Goal: Information Seeking & Learning: Learn about a topic

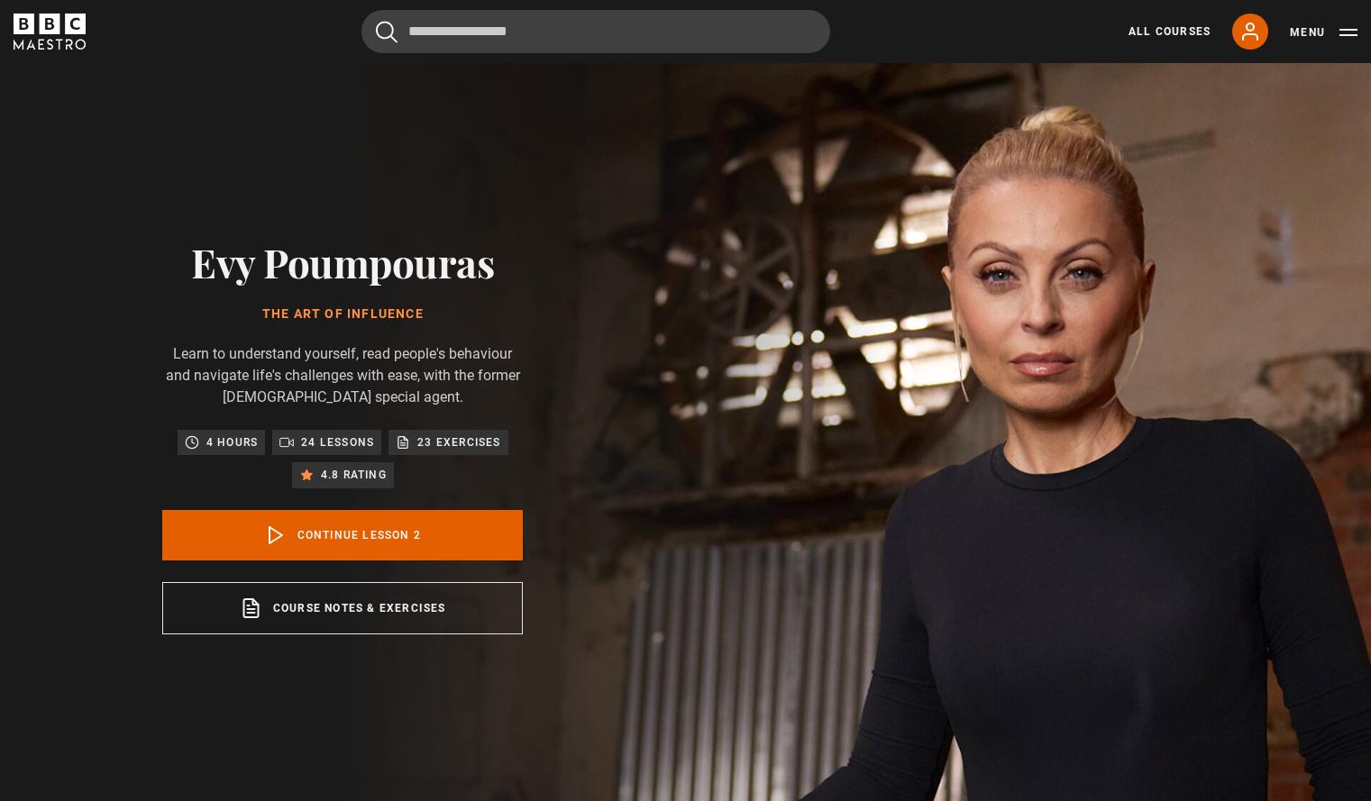
drag, startPoint x: 0, startPoint y: 0, endPoint x: 483, endPoint y: 315, distance: 577.0
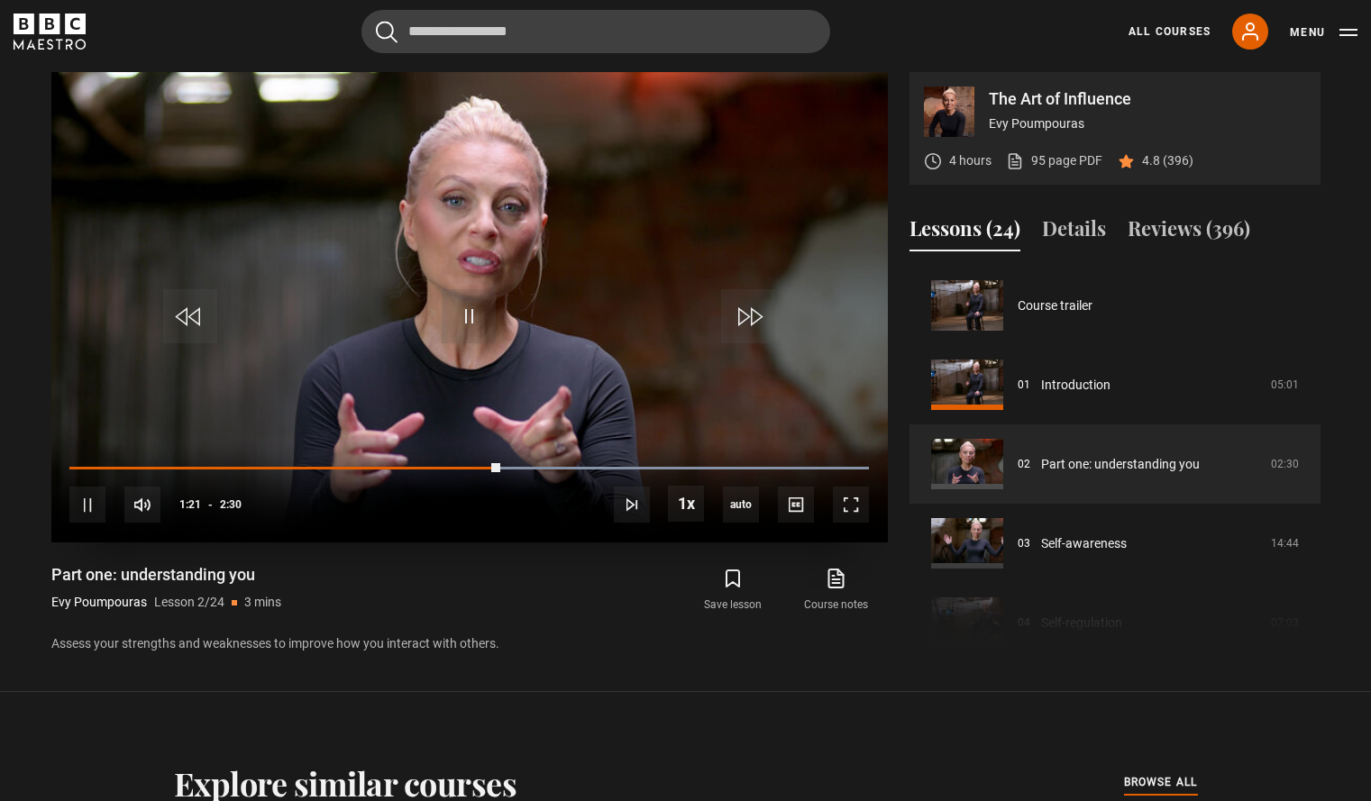
scroll to position [79, 0]
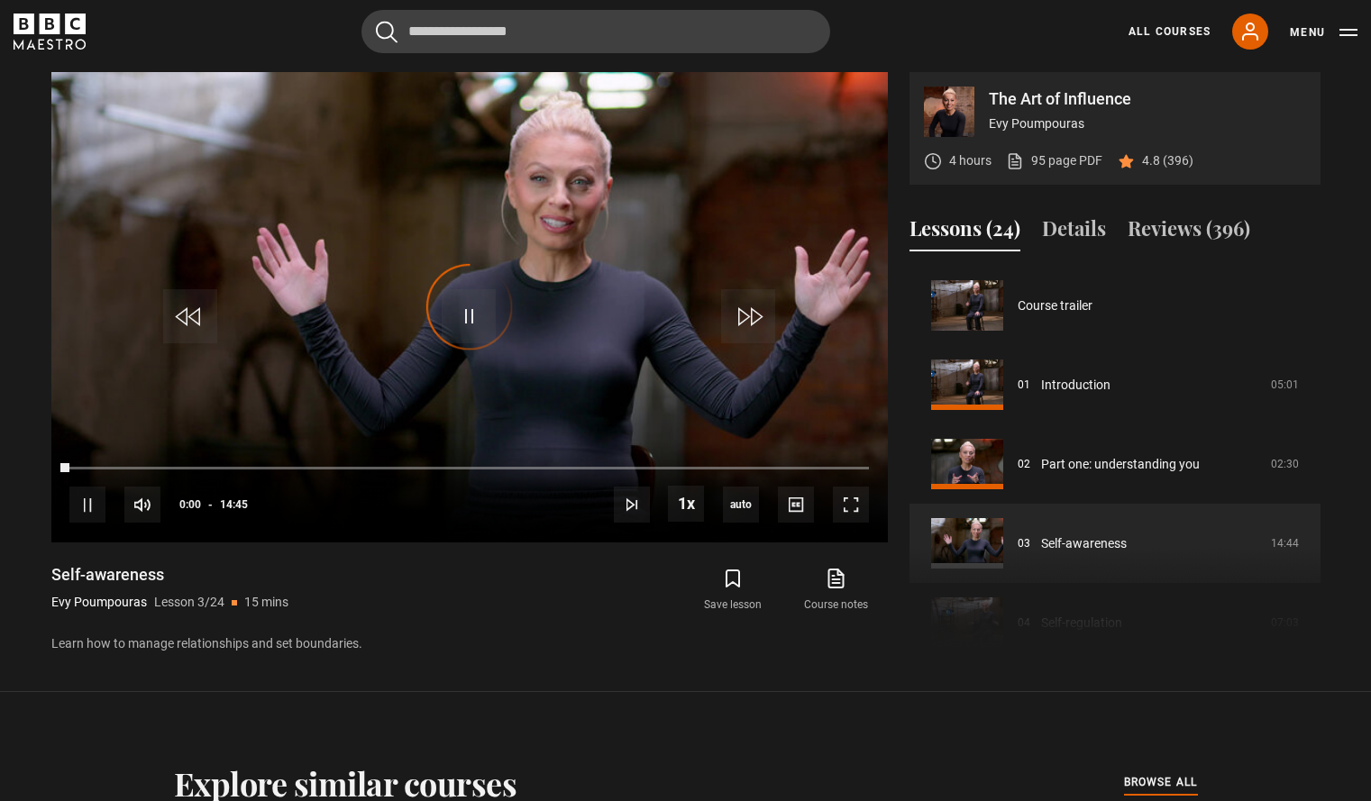
scroll to position [159, 0]
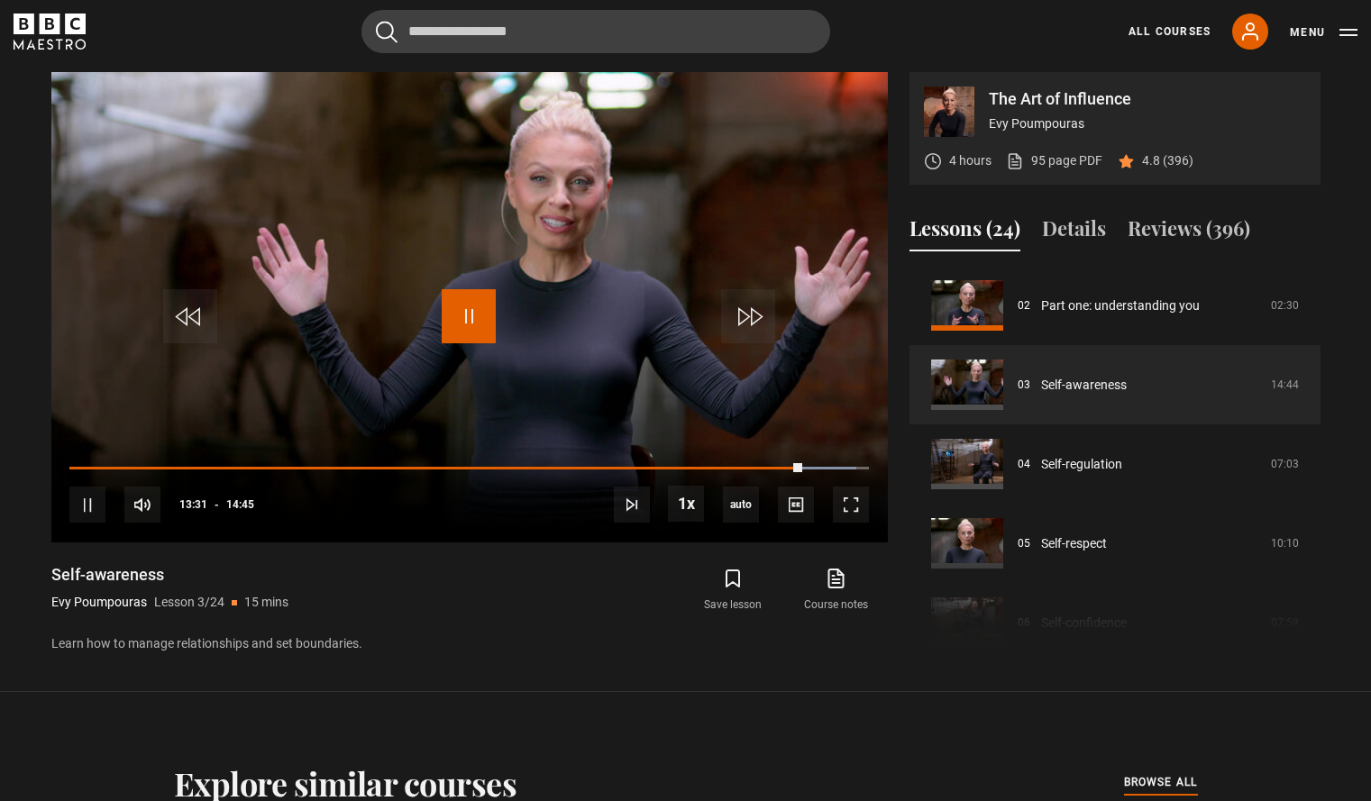
click at [483, 315] on span "Video Player" at bounding box center [469, 316] width 54 height 54
click at [480, 324] on span "Video Player" at bounding box center [469, 316] width 54 height 54
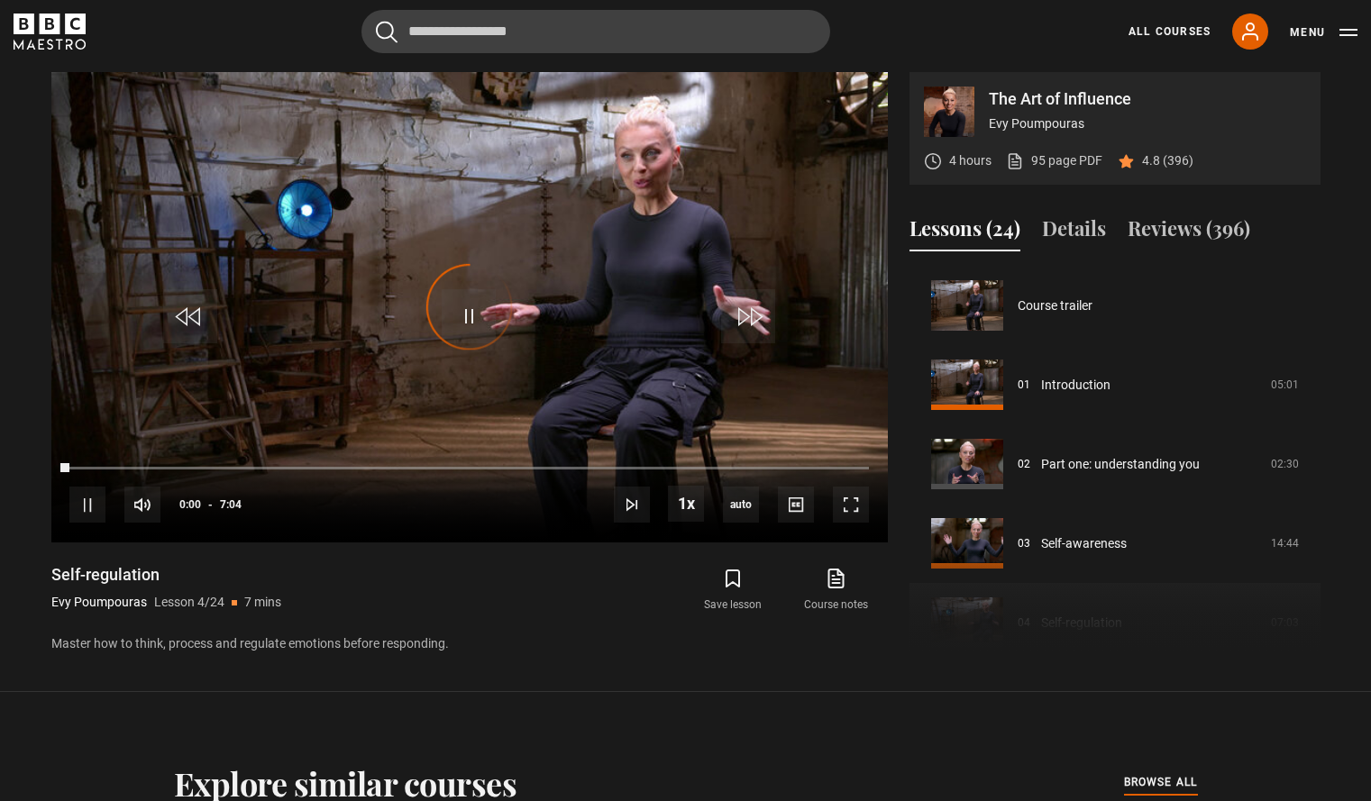
scroll to position [238, 0]
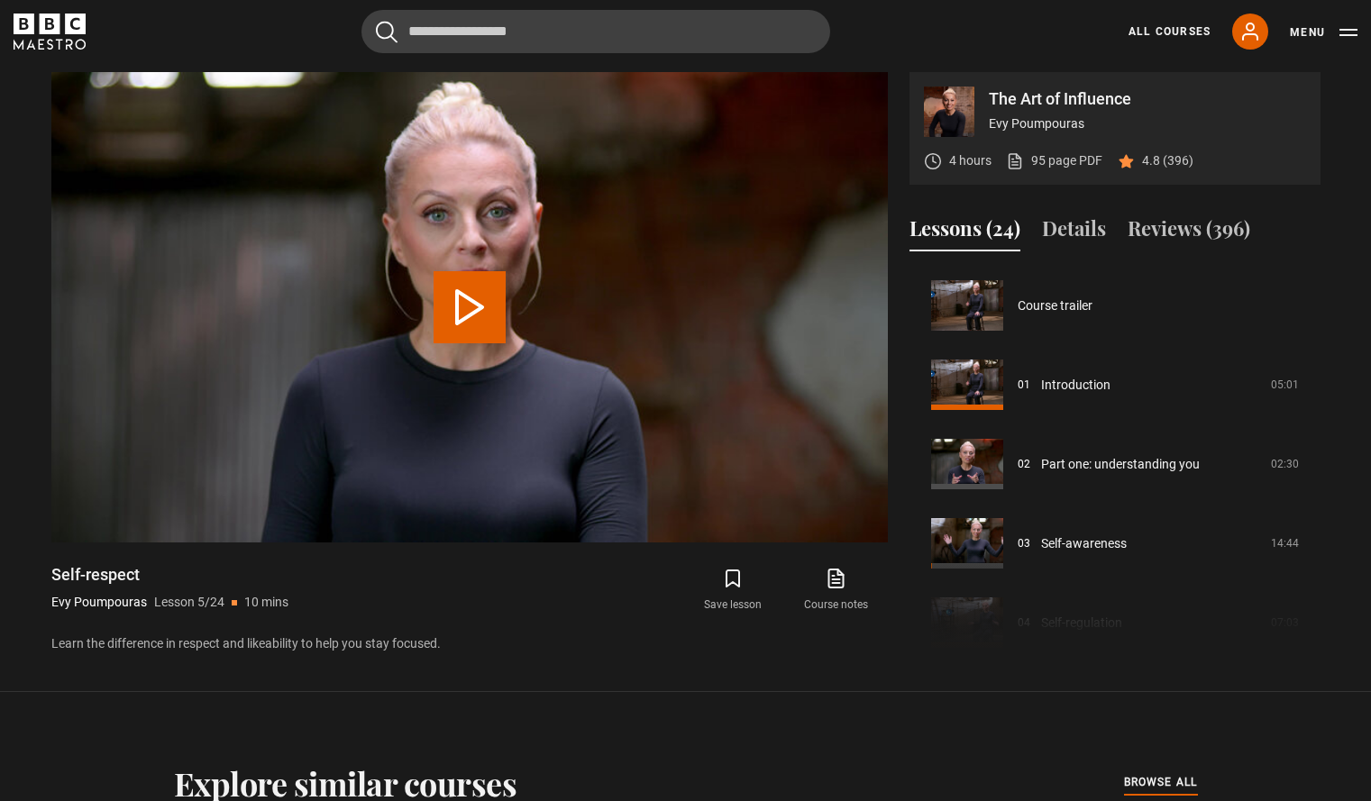
scroll to position [317, 0]
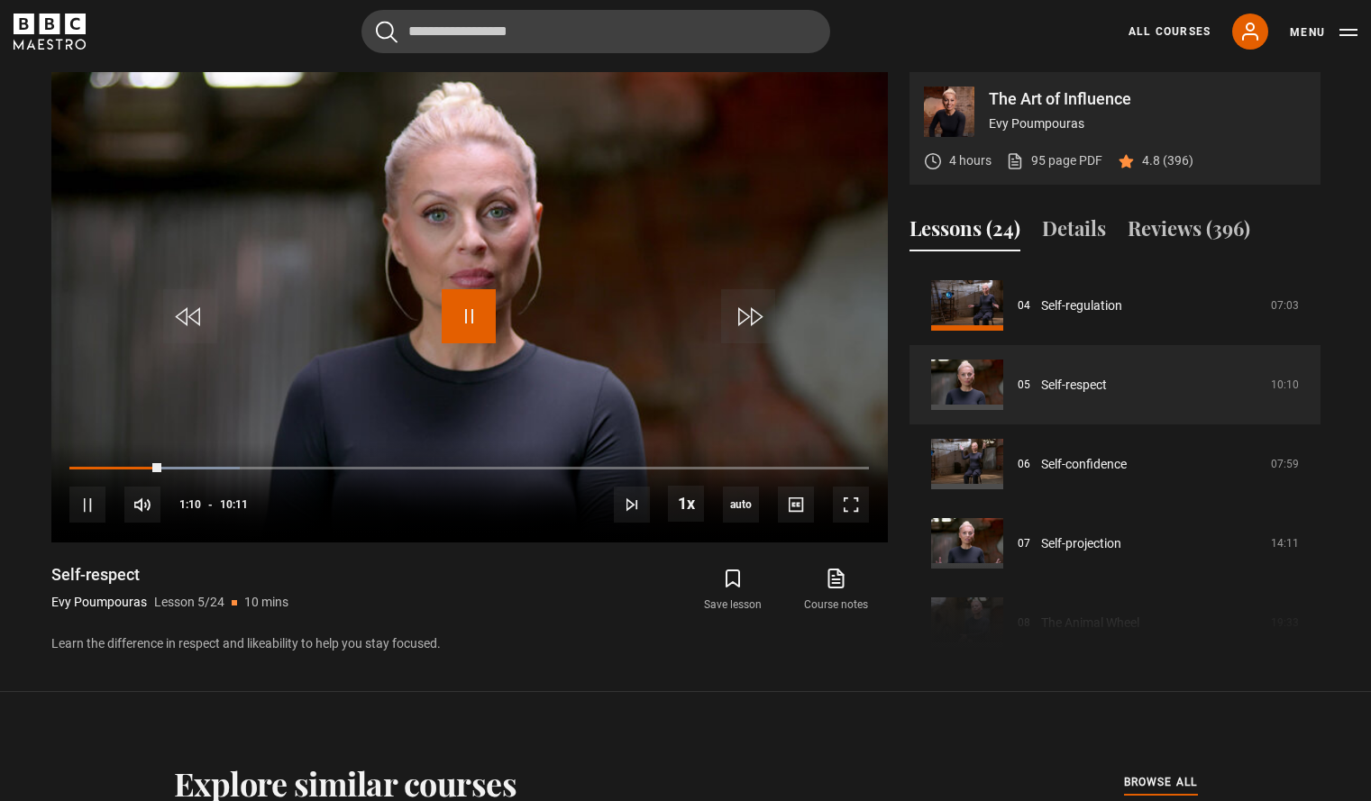
click at [480, 324] on span "Video Player" at bounding box center [469, 316] width 54 height 54
click at [459, 322] on span "Video Player" at bounding box center [469, 316] width 54 height 54
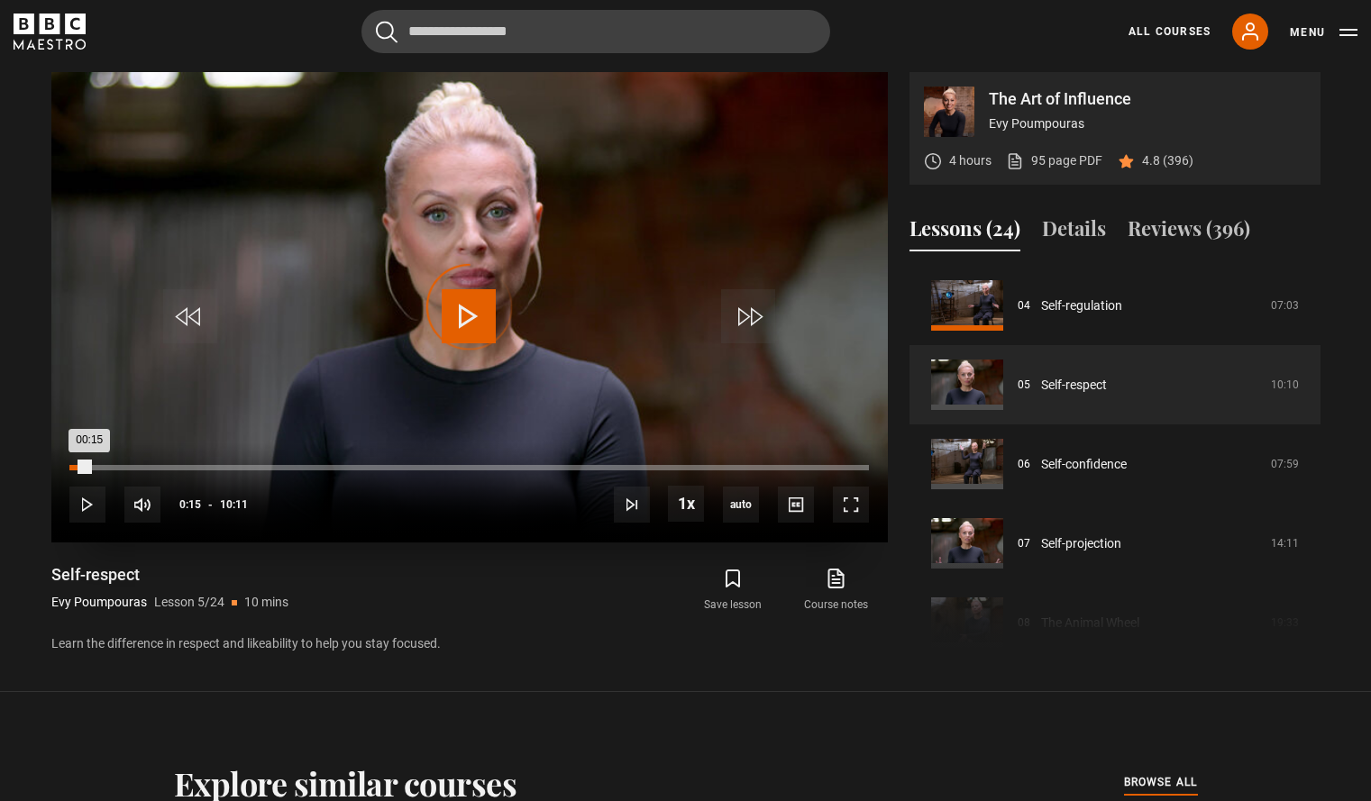
click at [89, 468] on div "Loaded : 0.00% 00:14 00:15" at bounding box center [468, 467] width 799 height 5
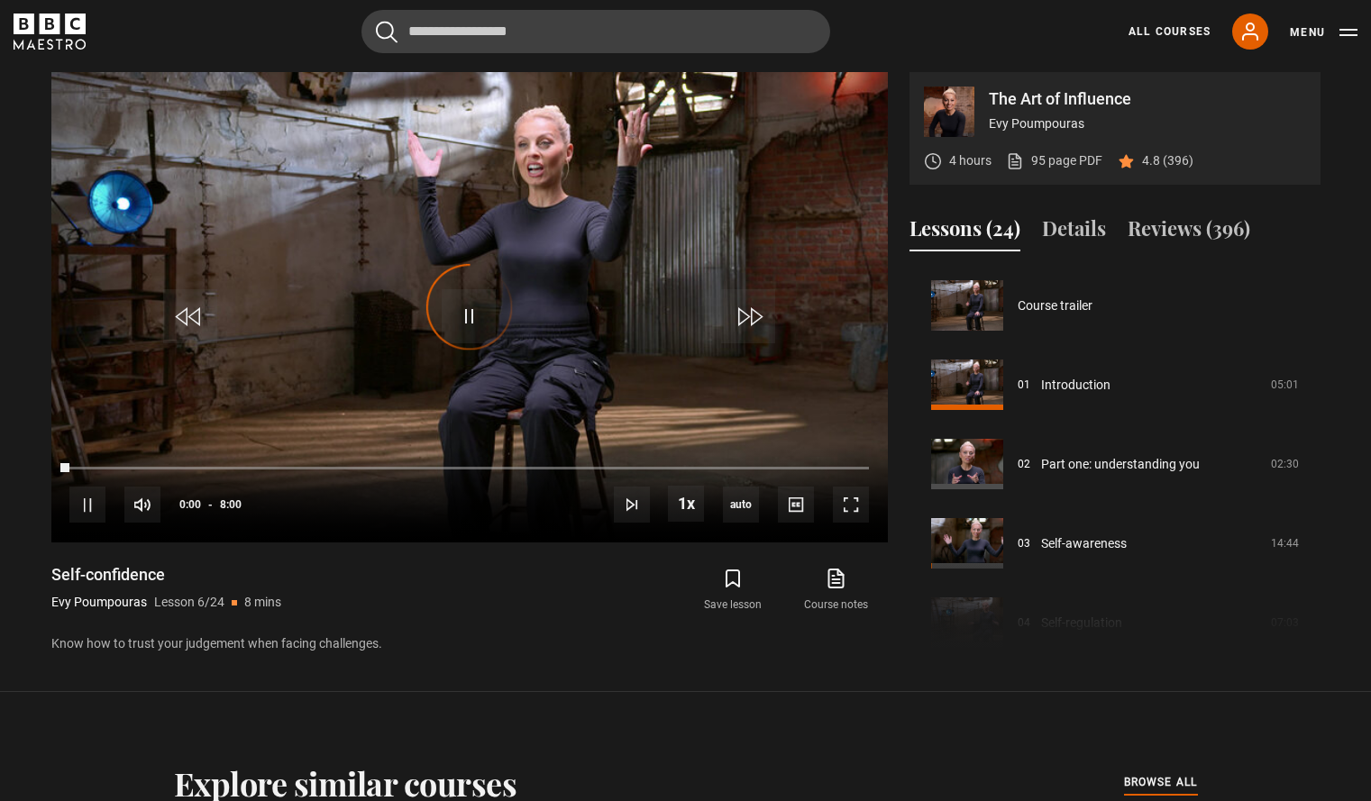
scroll to position [397, 0]
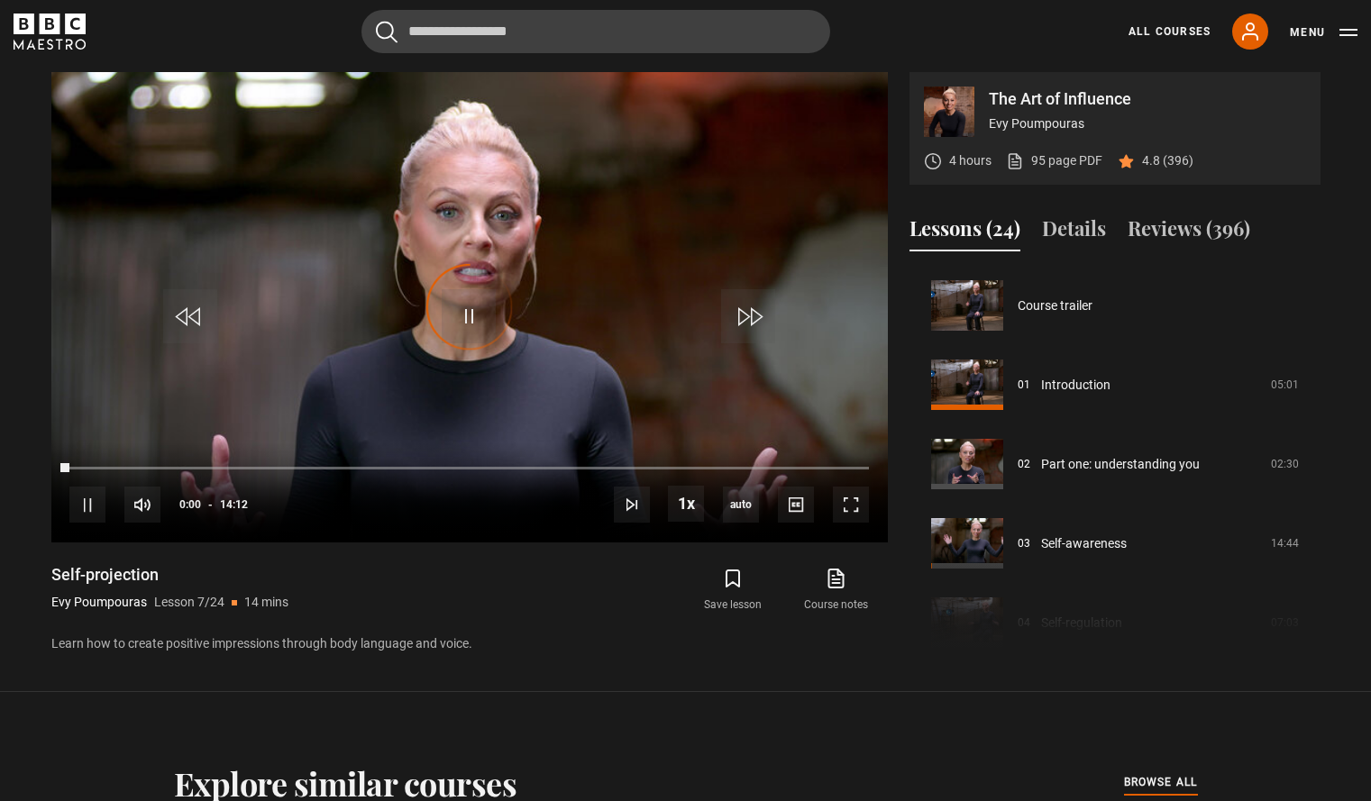
scroll to position [476, 0]
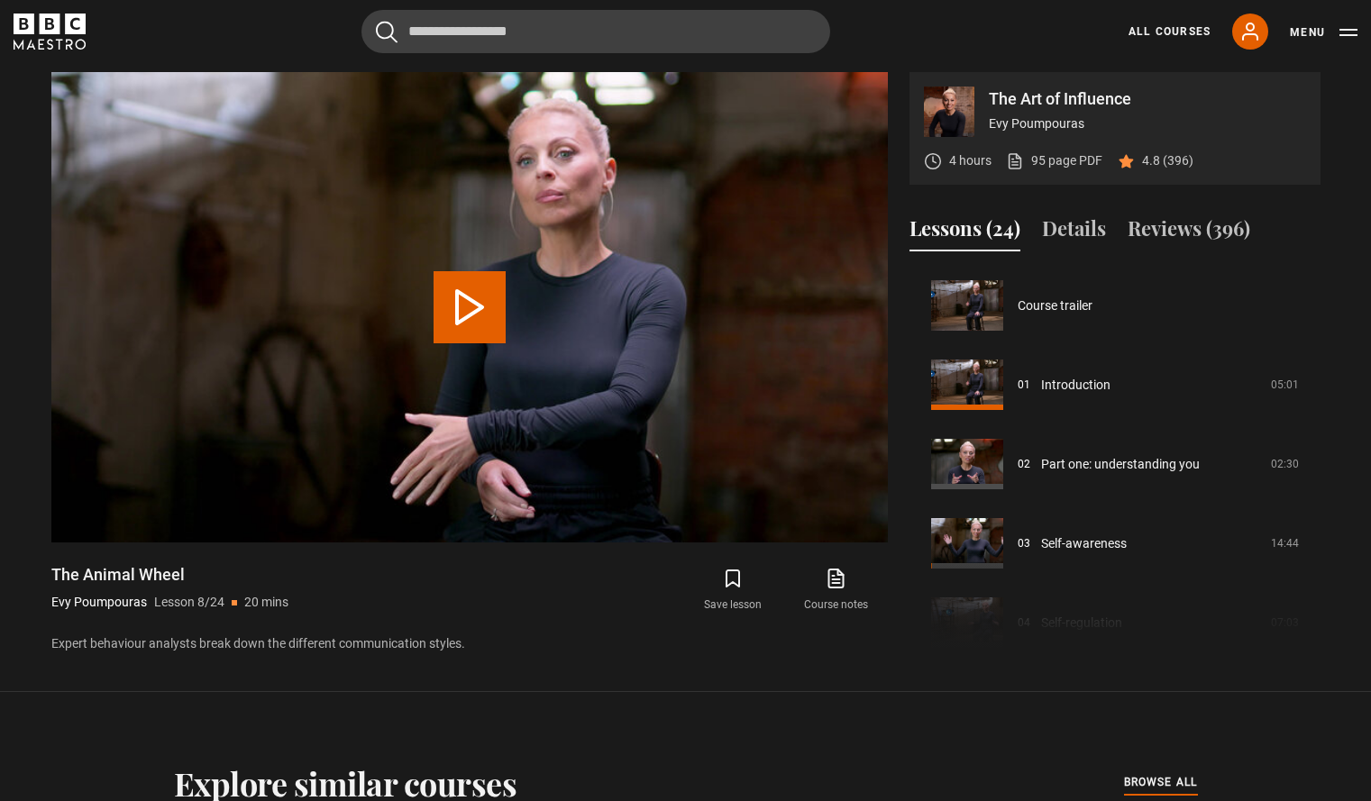
scroll to position [555, 0]
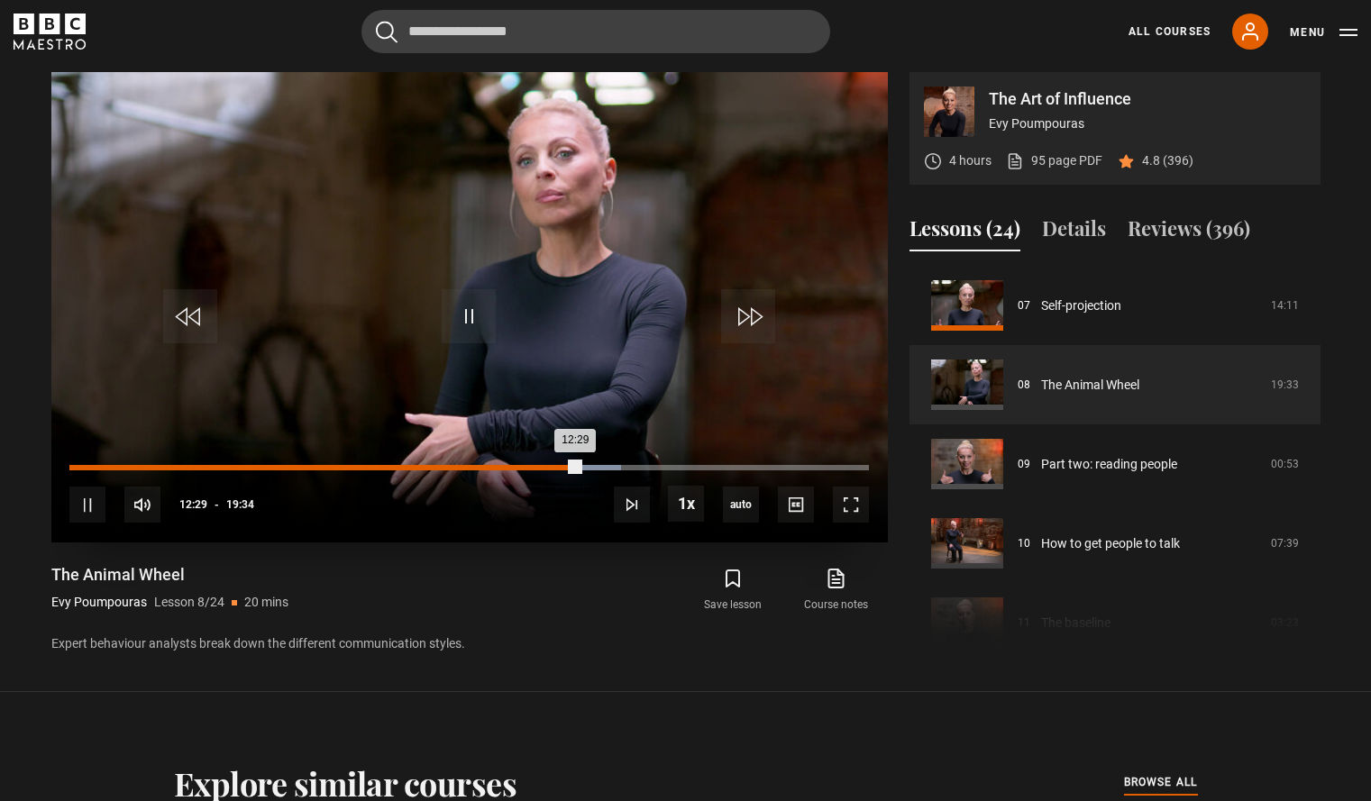
drag, startPoint x: 343, startPoint y: 510, endPoint x: 347, endPoint y: 471, distance: 39.9
click at [347, 471] on div "10s Skip Back 10 seconds Pause 10s Skip Forward 10 seconds Loaded : 69.06% 06:4…" at bounding box center [469, 493] width 836 height 100
click at [347, 471] on div "Loaded : 69.06% 06:48 12:30" at bounding box center [468, 467] width 799 height 5
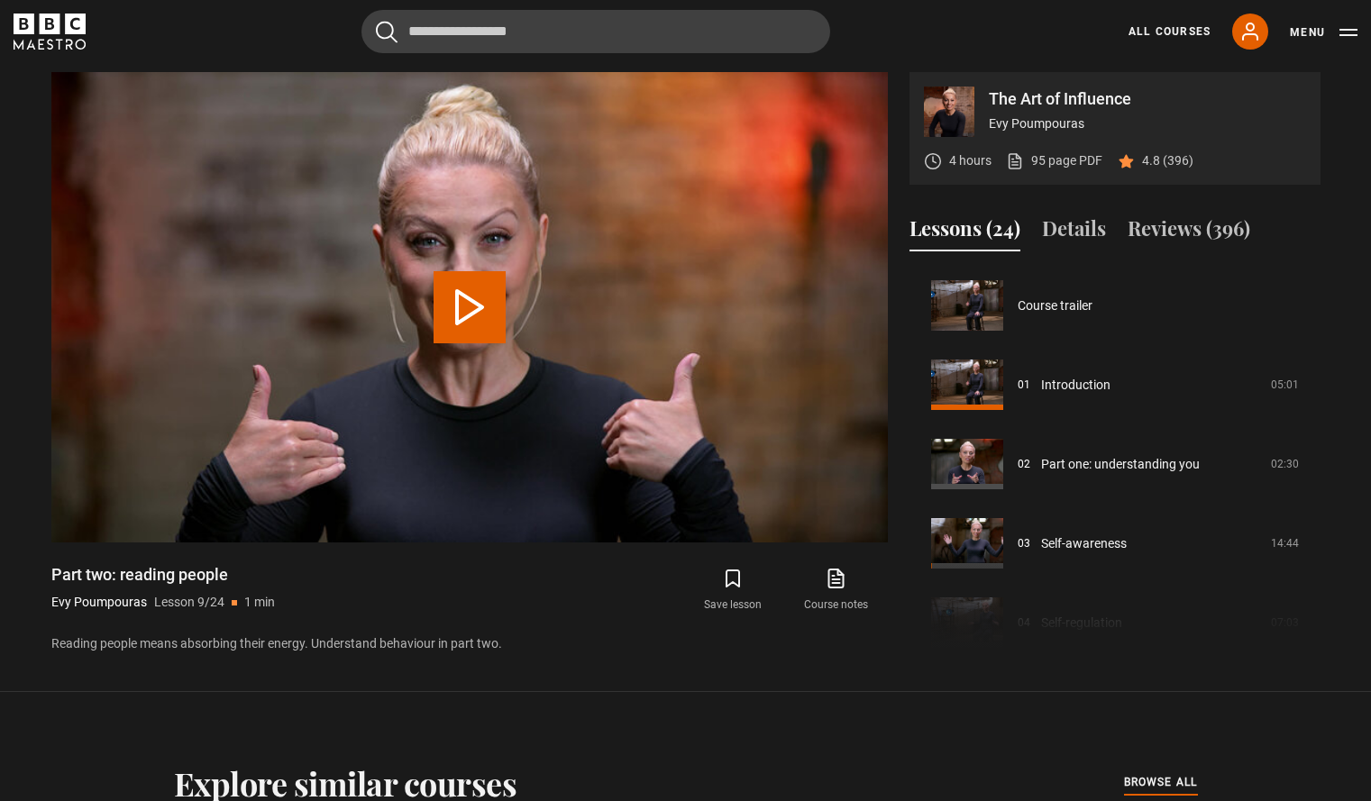
scroll to position [635, 0]
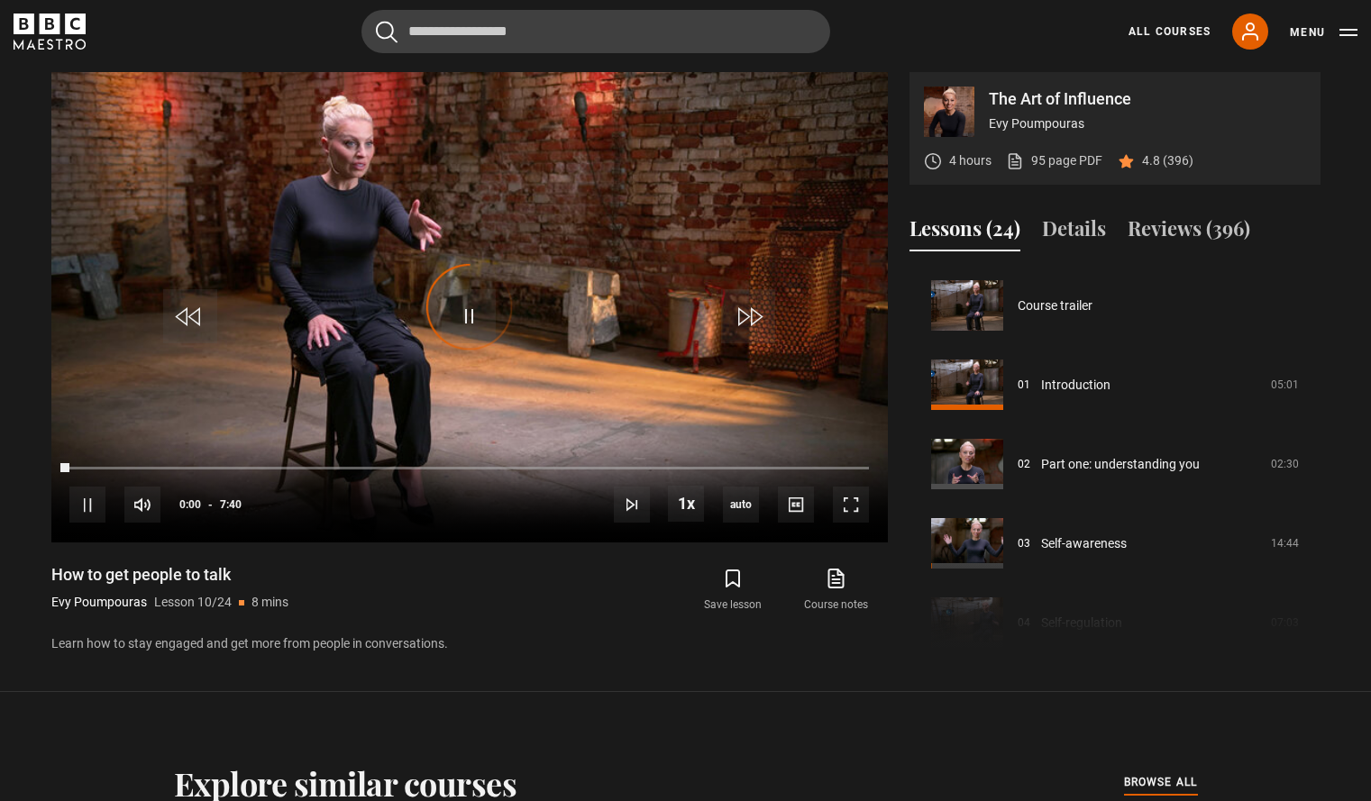
scroll to position [714, 0]
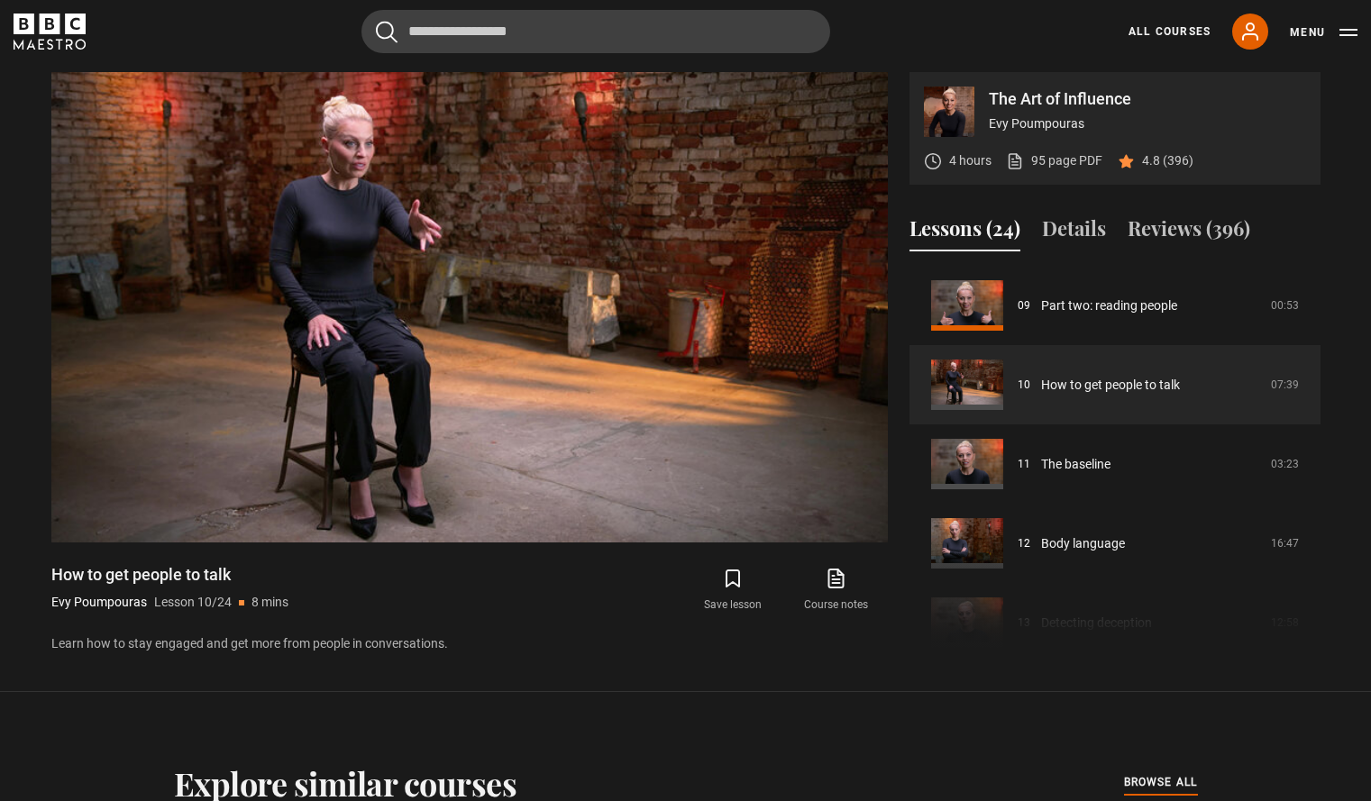
click at [370, 302] on video "Video Player" at bounding box center [469, 307] width 836 height 471
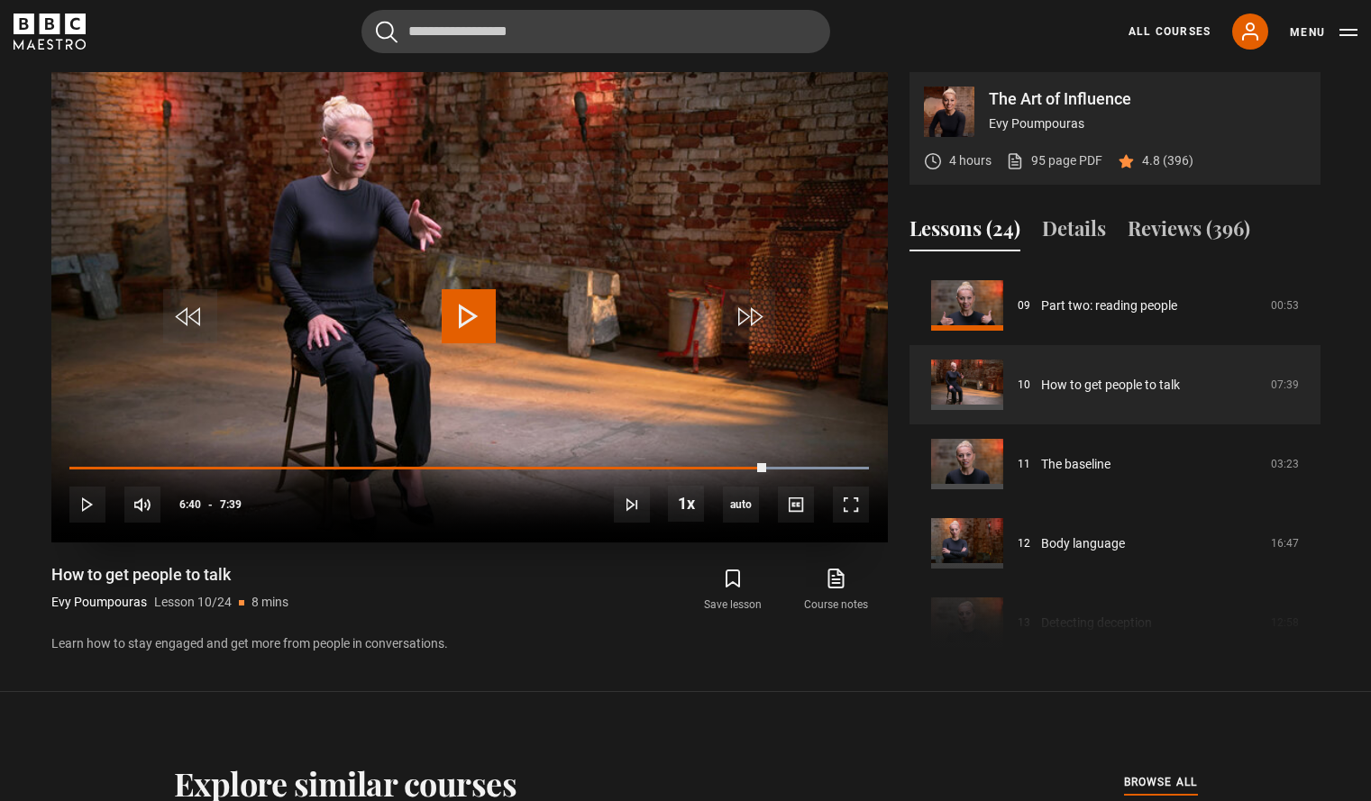
click at [478, 337] on span "Video Player" at bounding box center [469, 316] width 54 height 54
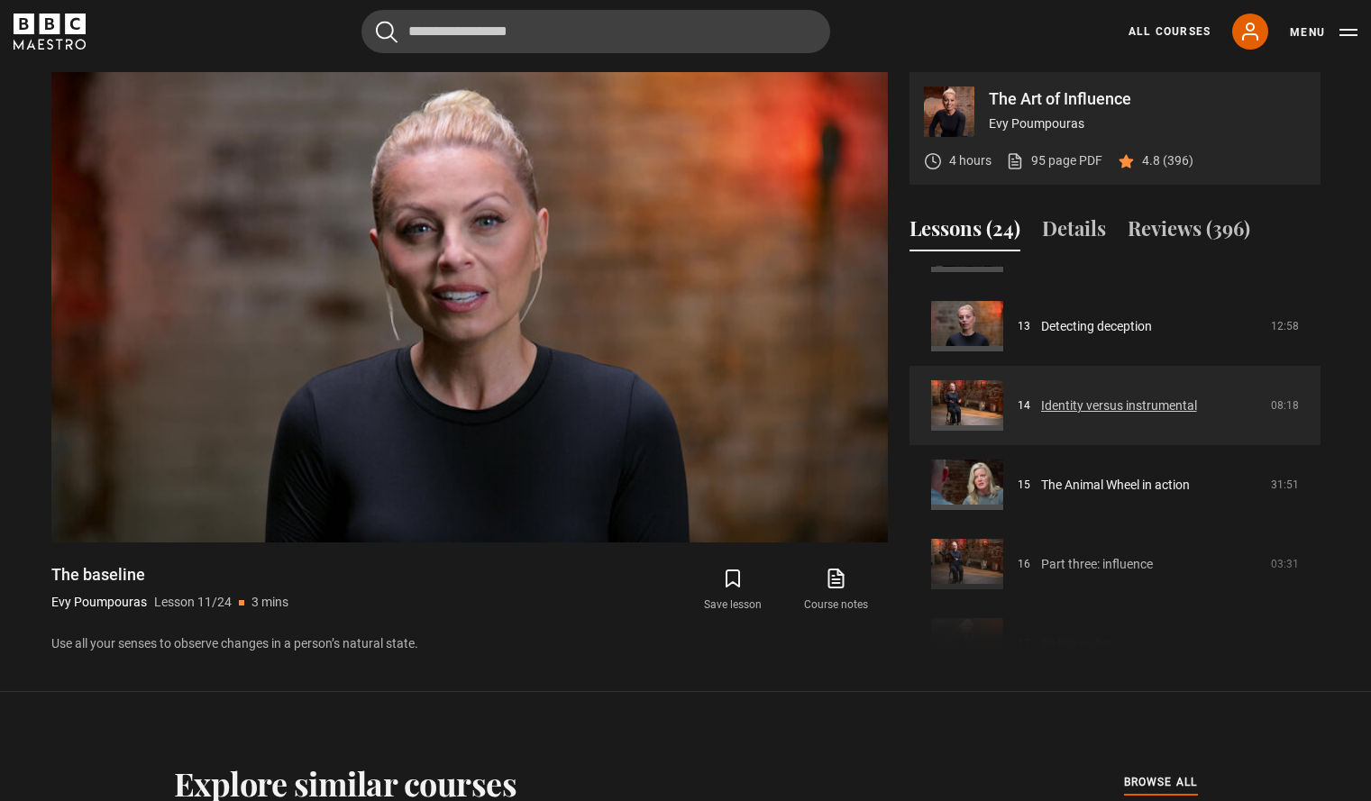
scroll to position [1011, 0]
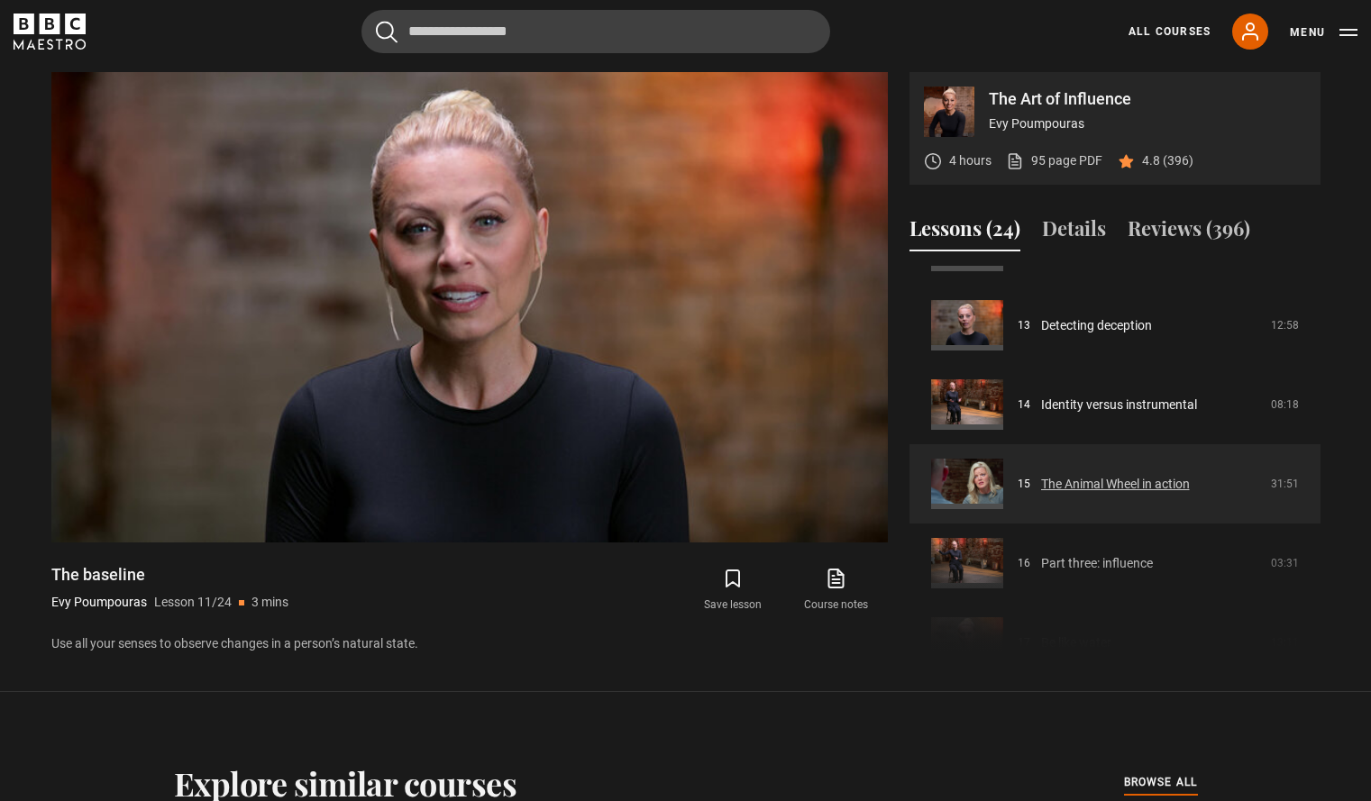
click at [1115, 492] on link "The Animal Wheel in action" at bounding box center [1115, 484] width 149 height 19
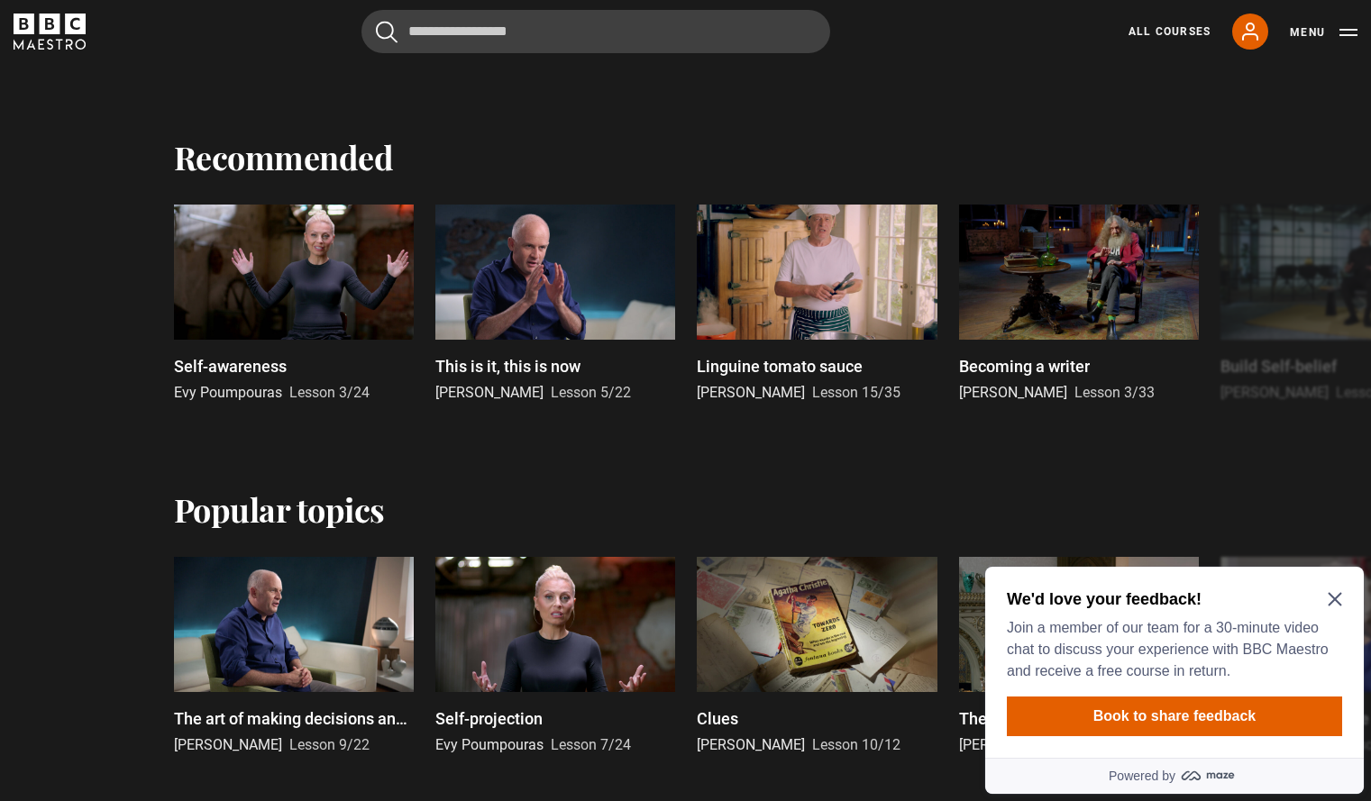
scroll to position [866, 0]
click at [1303, 305] on button "Next" at bounding box center [1314, 308] width 45 height 45
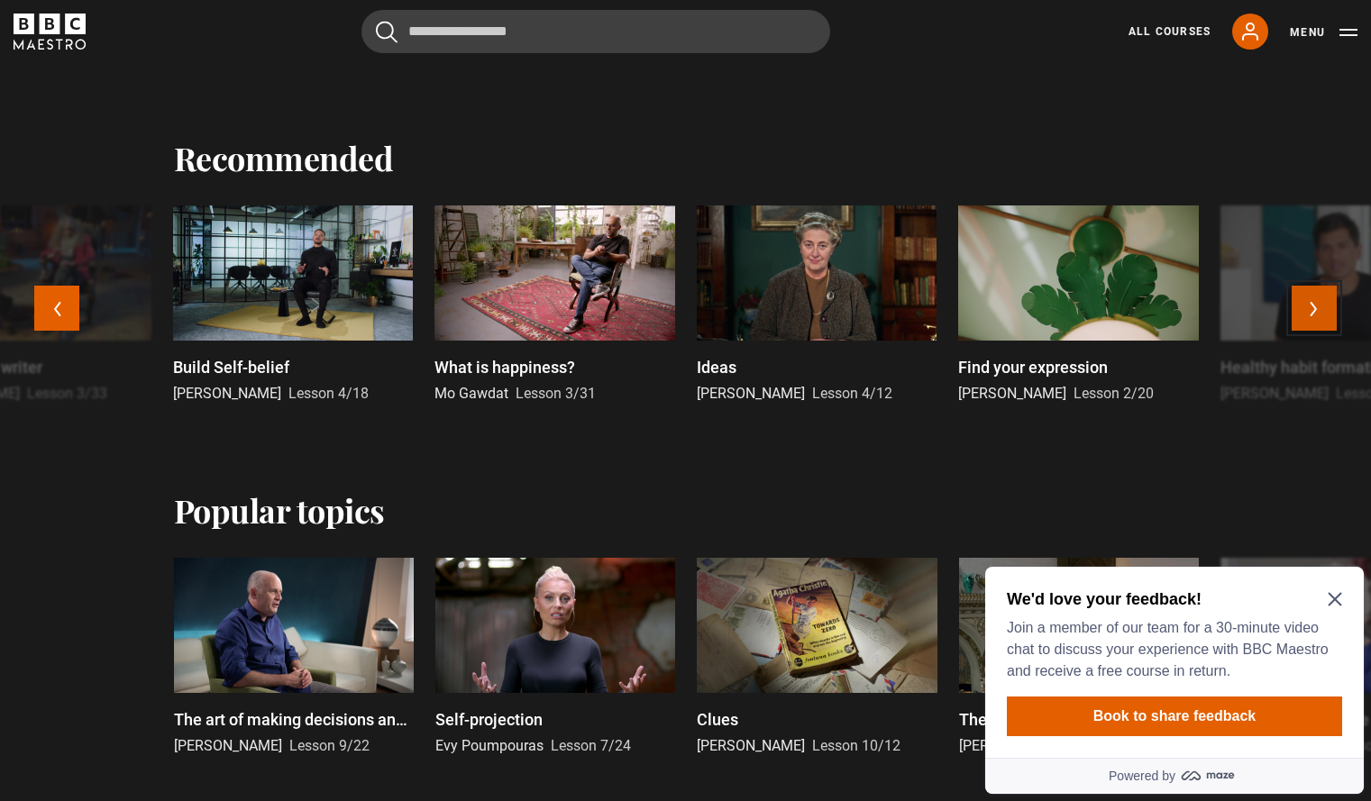
click at [1299, 306] on button "Next" at bounding box center [1314, 308] width 45 height 45
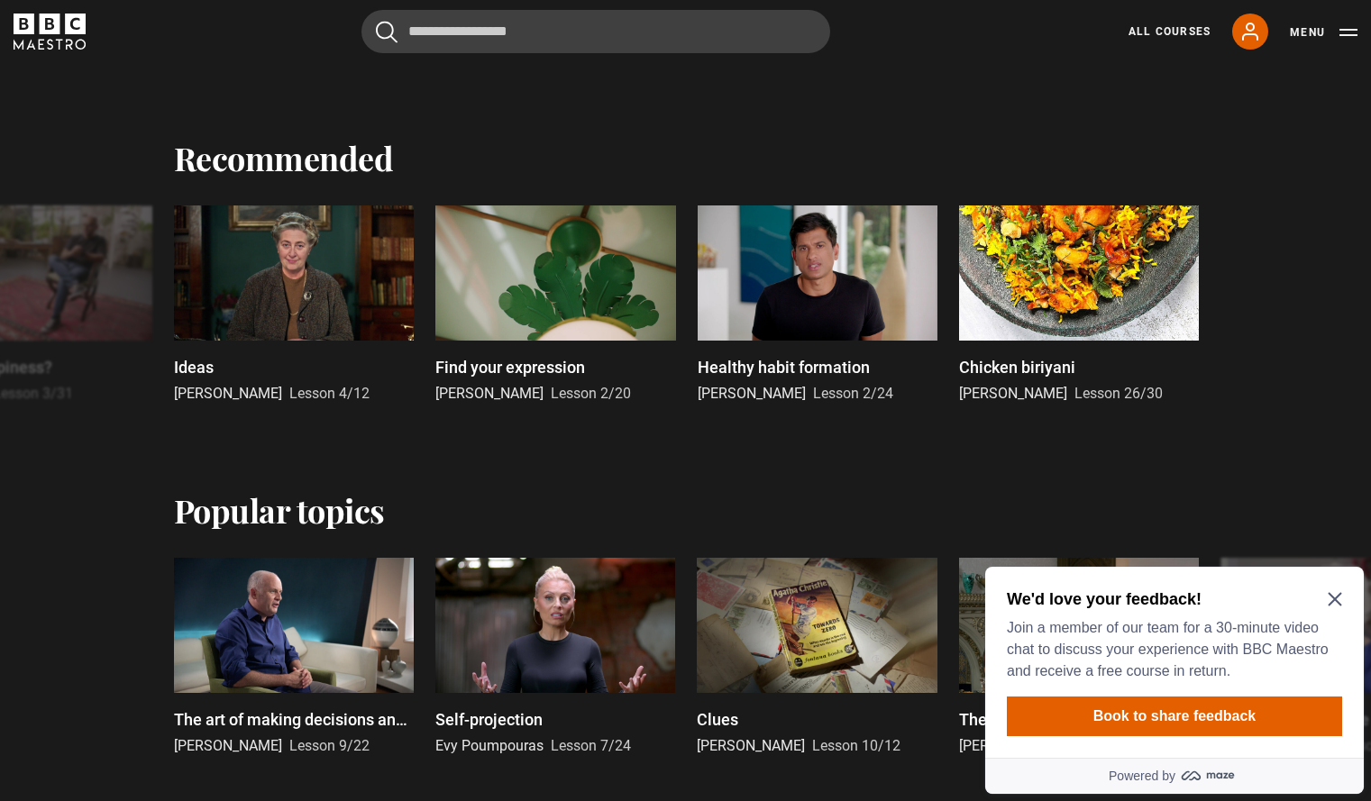
scroll to position [1096, 0]
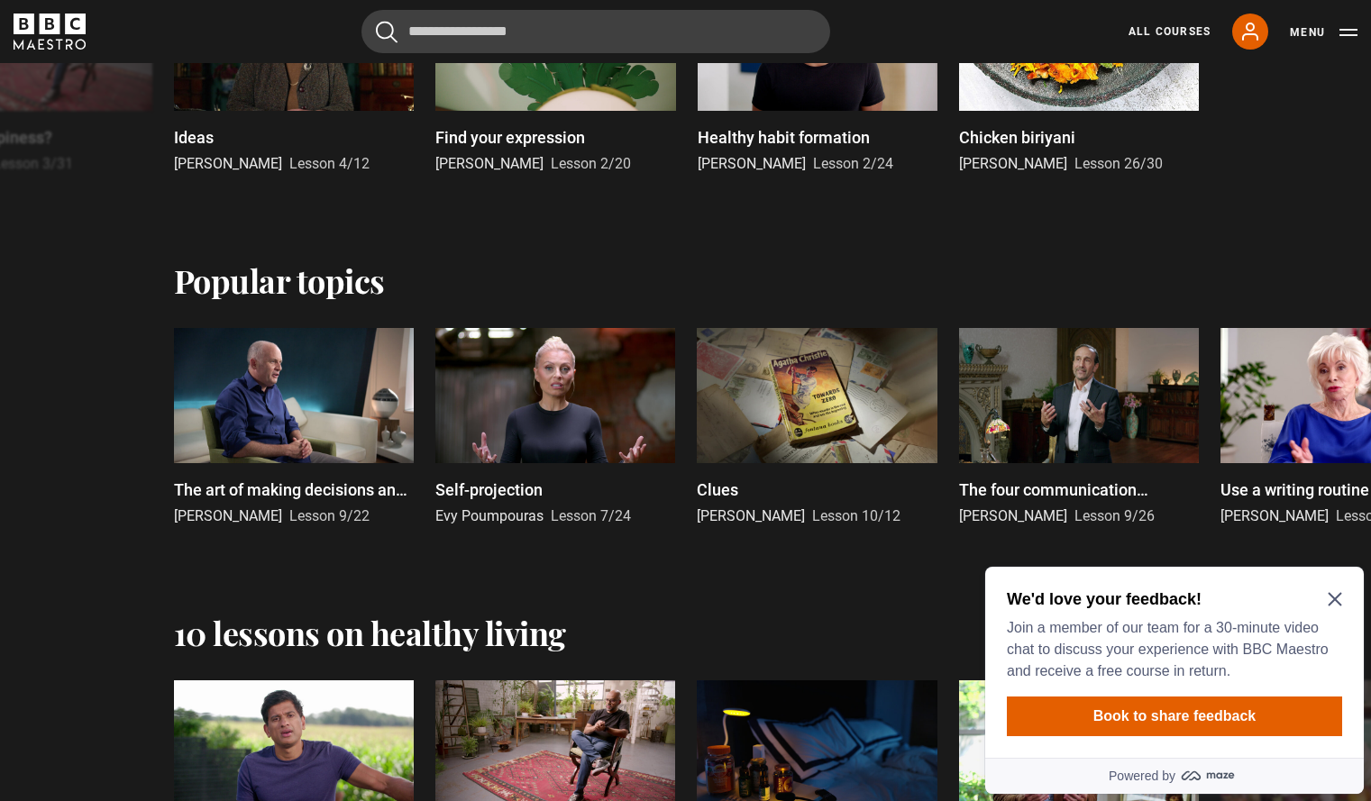
click at [903, 484] on div "Clues" at bounding box center [817, 490] width 240 height 24
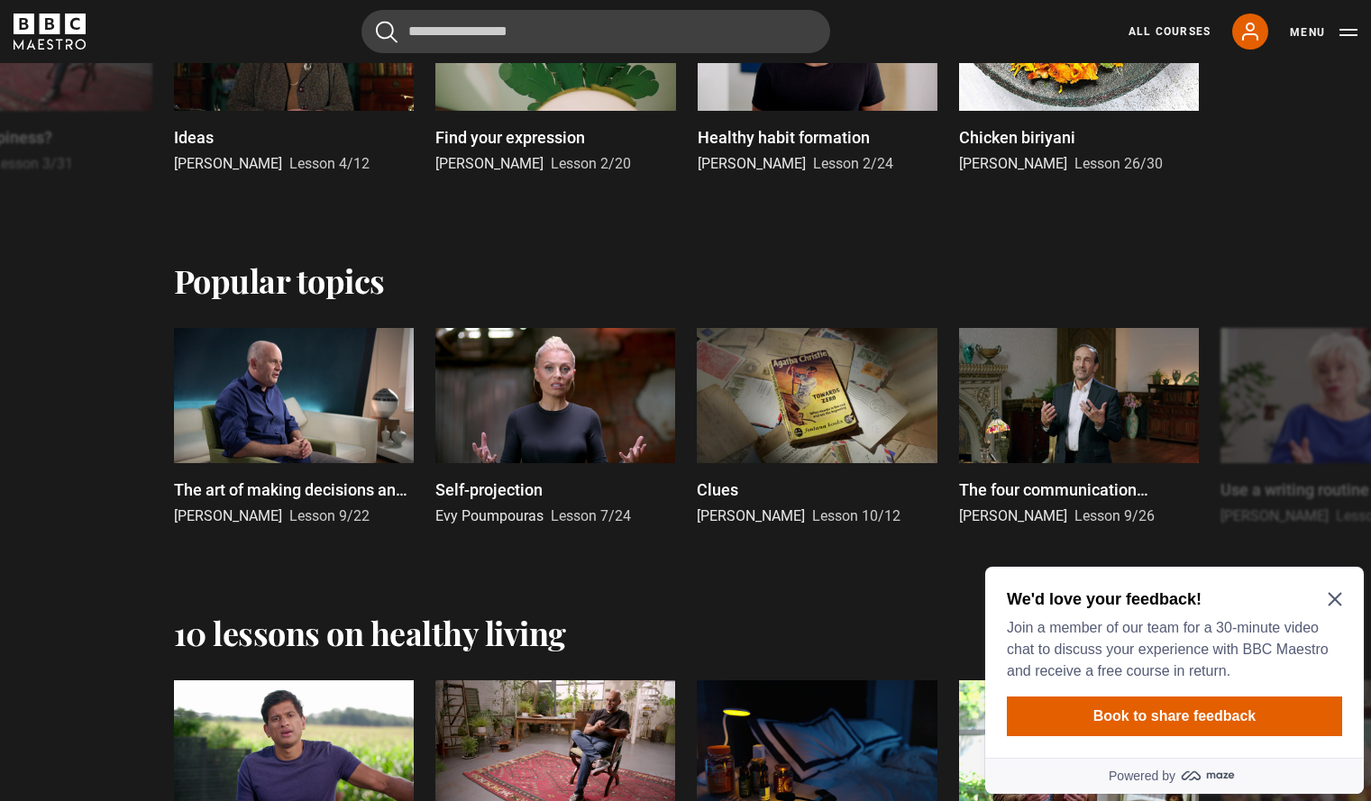
scroll to position [1097, 0]
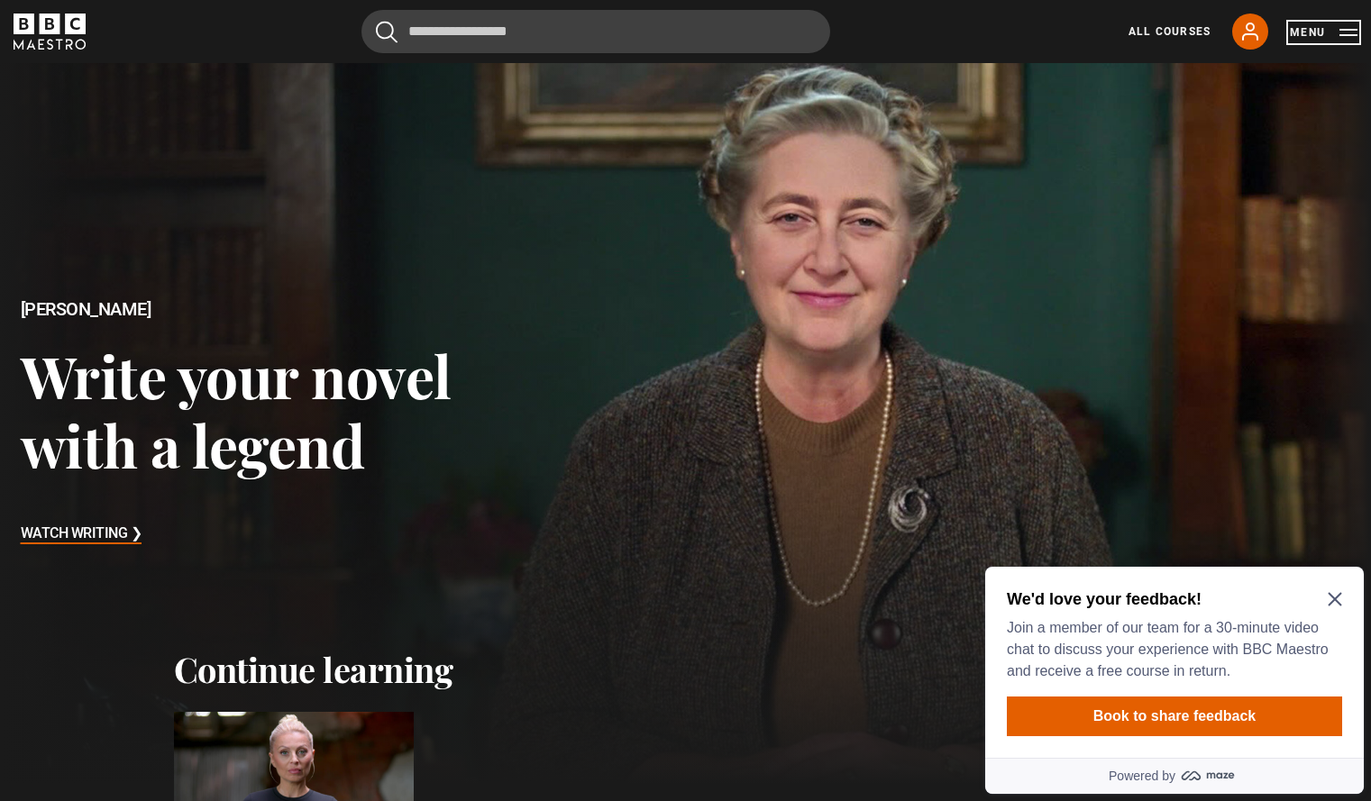
click at [1340, 24] on button "Menu" at bounding box center [1324, 32] width 68 height 18
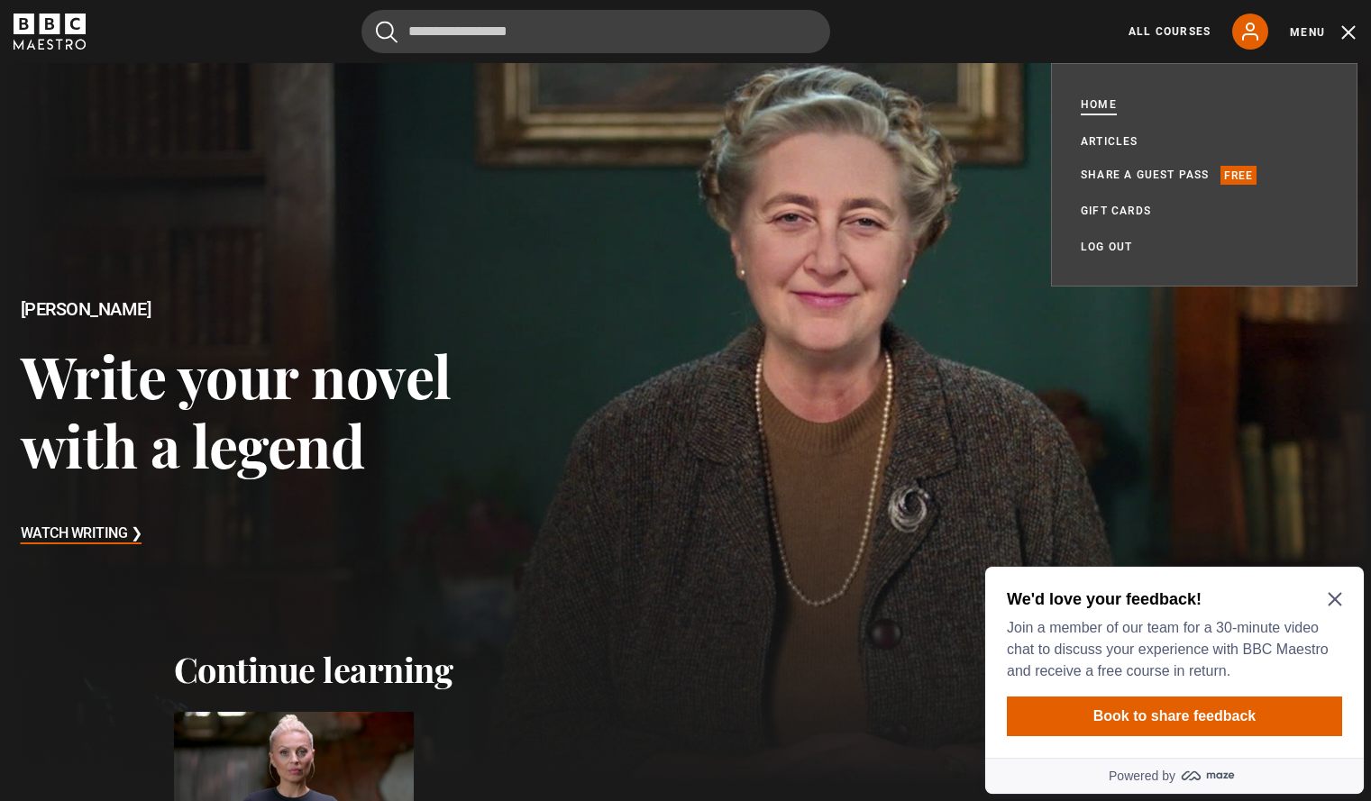
click at [1100, 102] on link "Home" at bounding box center [1099, 106] width 36 height 20
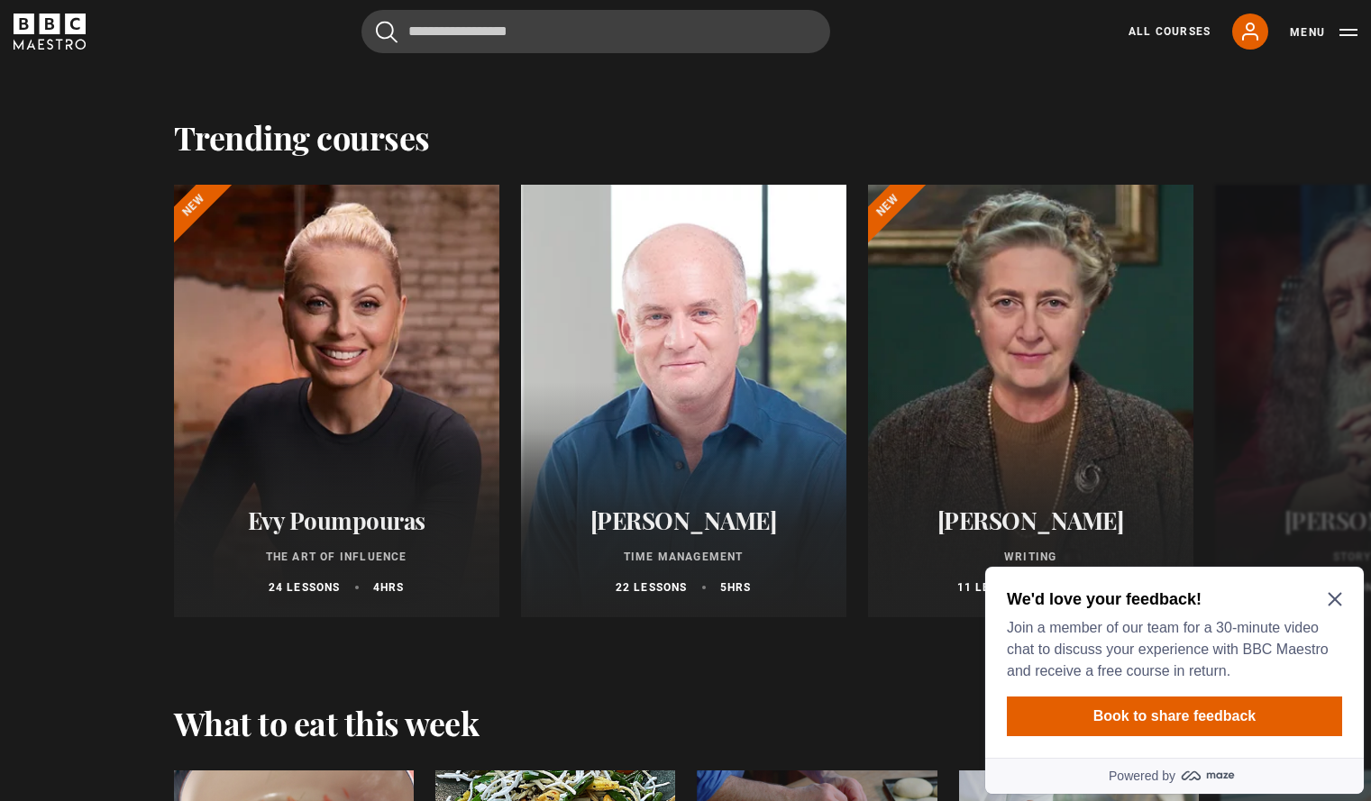
scroll to position [1957, 0]
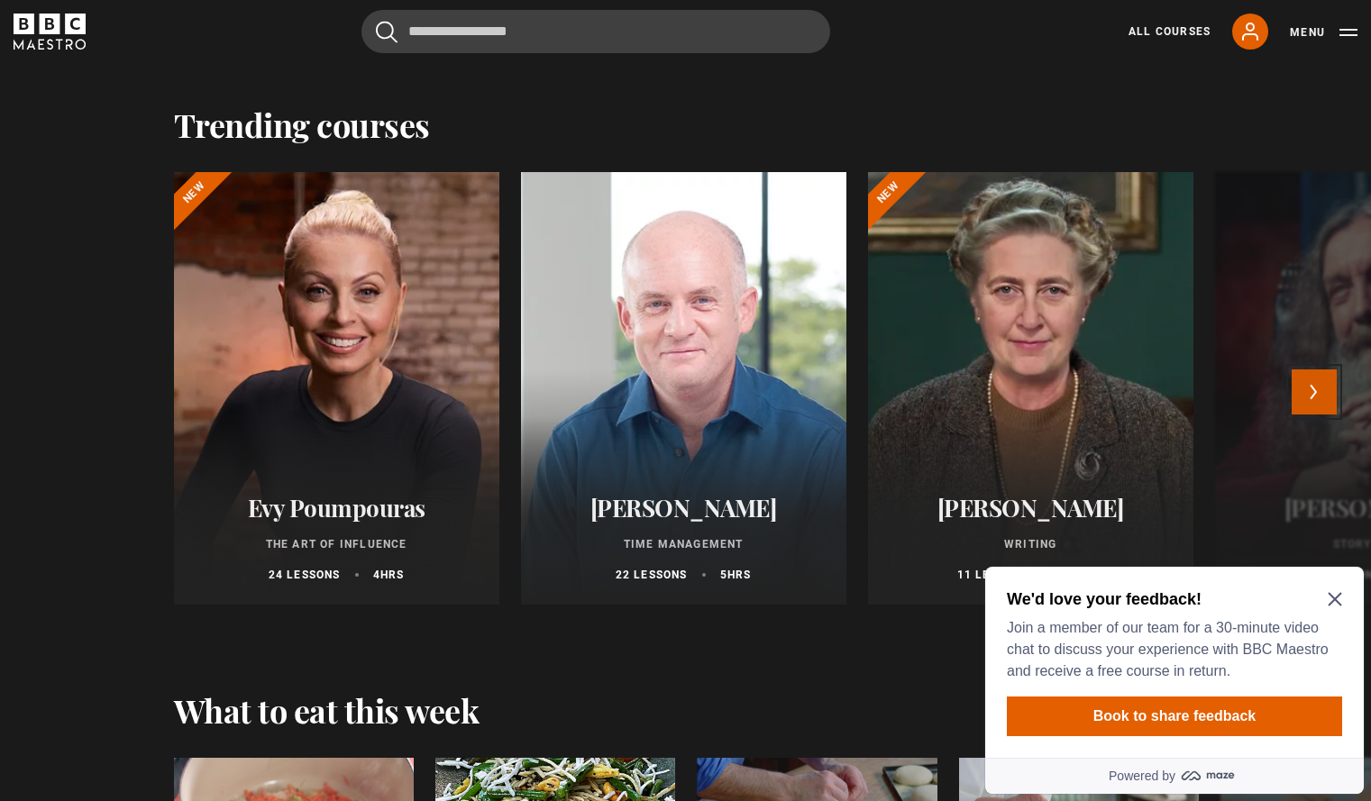
click at [1314, 396] on button "Next" at bounding box center [1314, 392] width 45 height 45
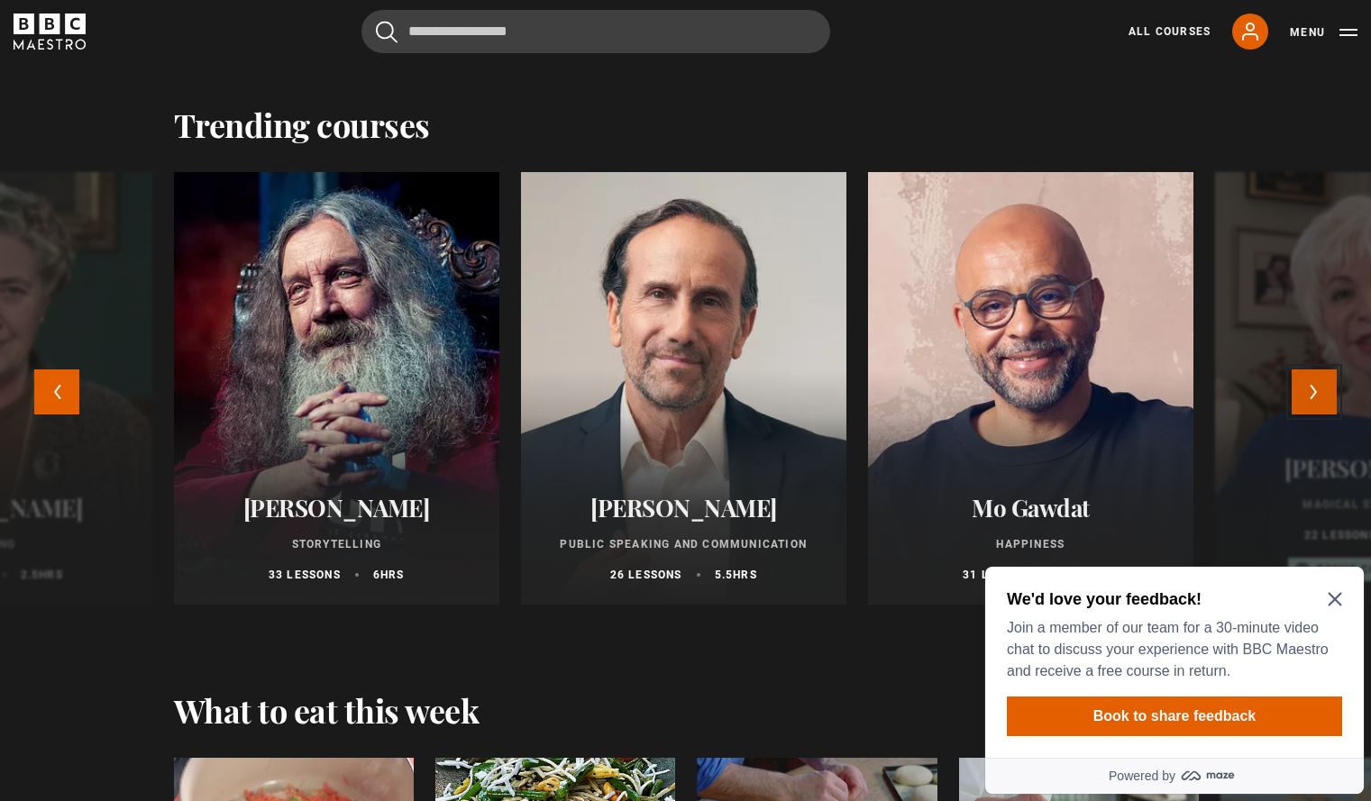
click at [1314, 396] on button "Next" at bounding box center [1314, 392] width 45 height 45
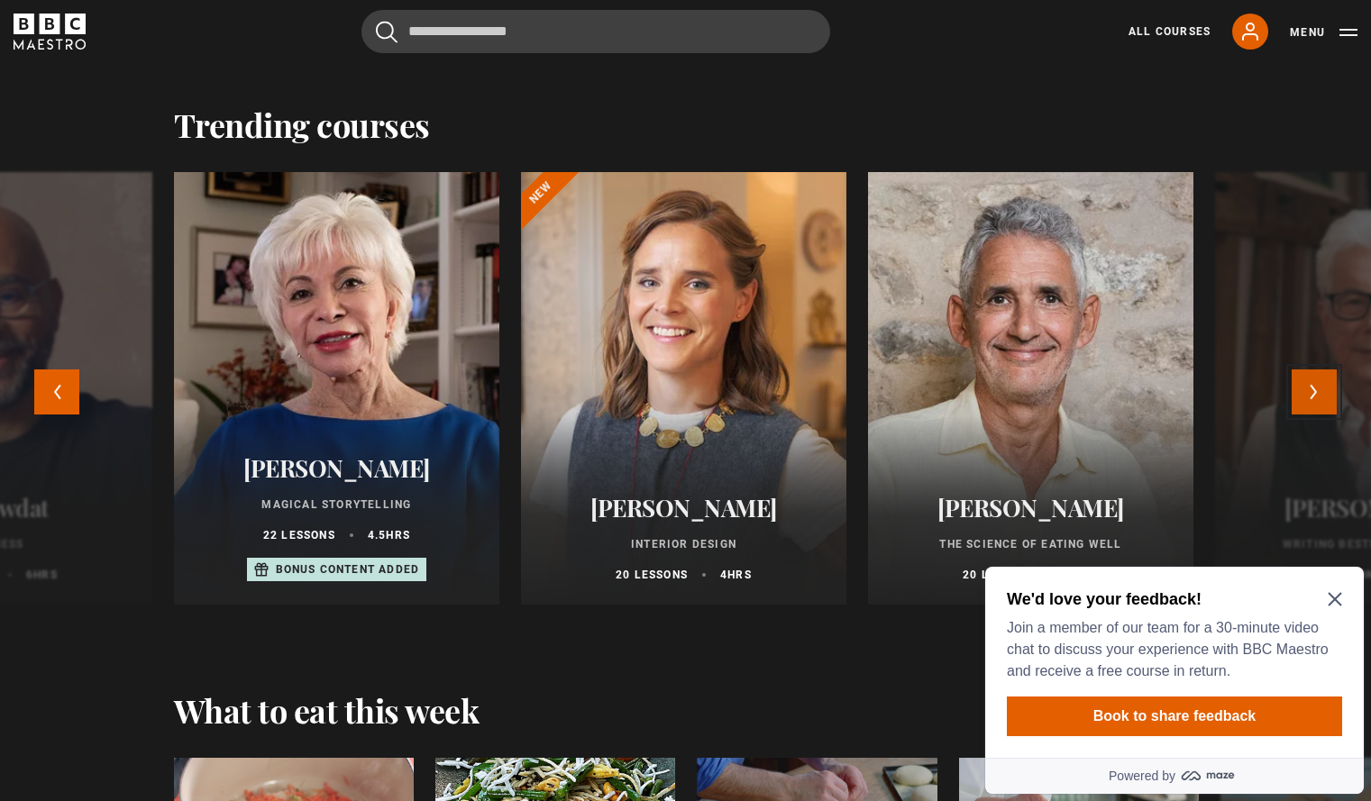
click at [1314, 396] on button "Next" at bounding box center [1314, 392] width 45 height 45
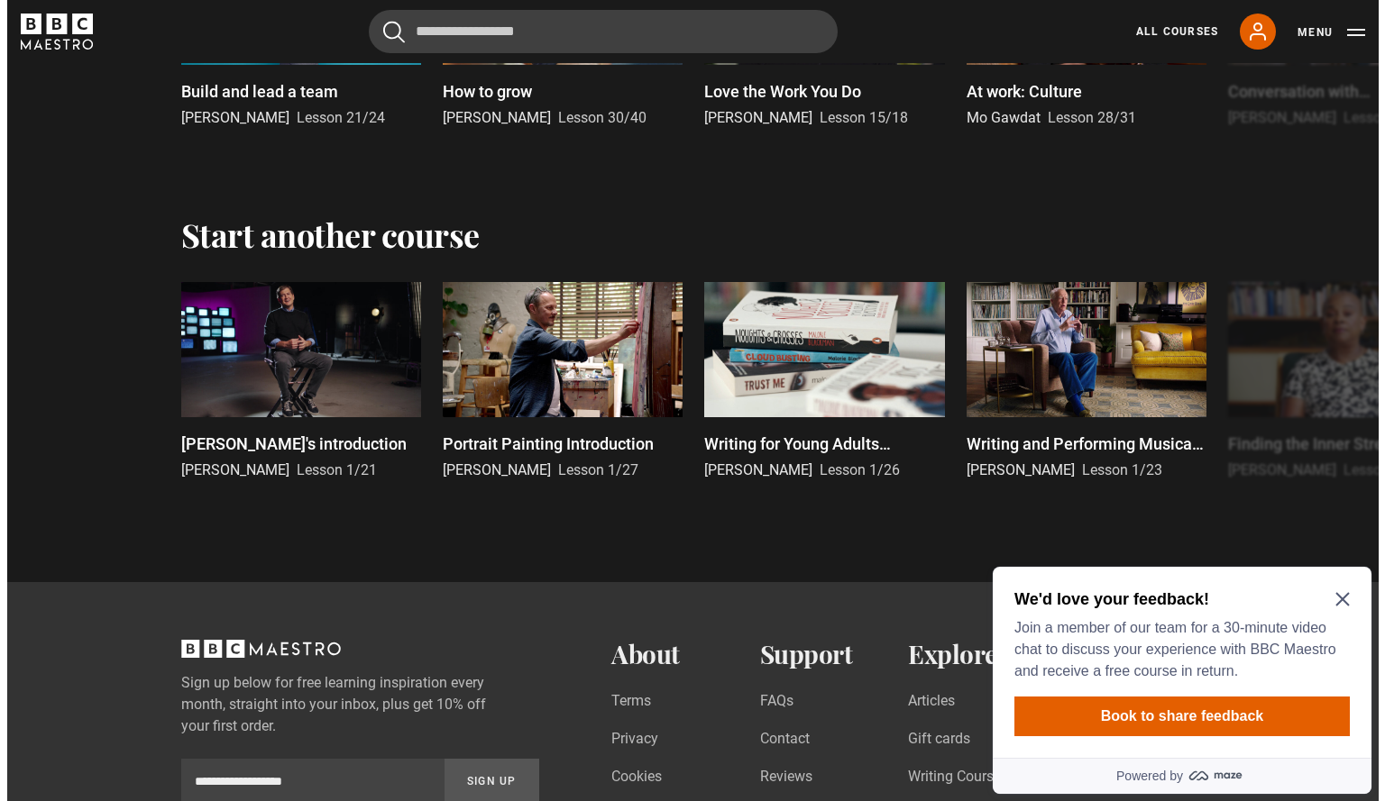
scroll to position [3491, 0]
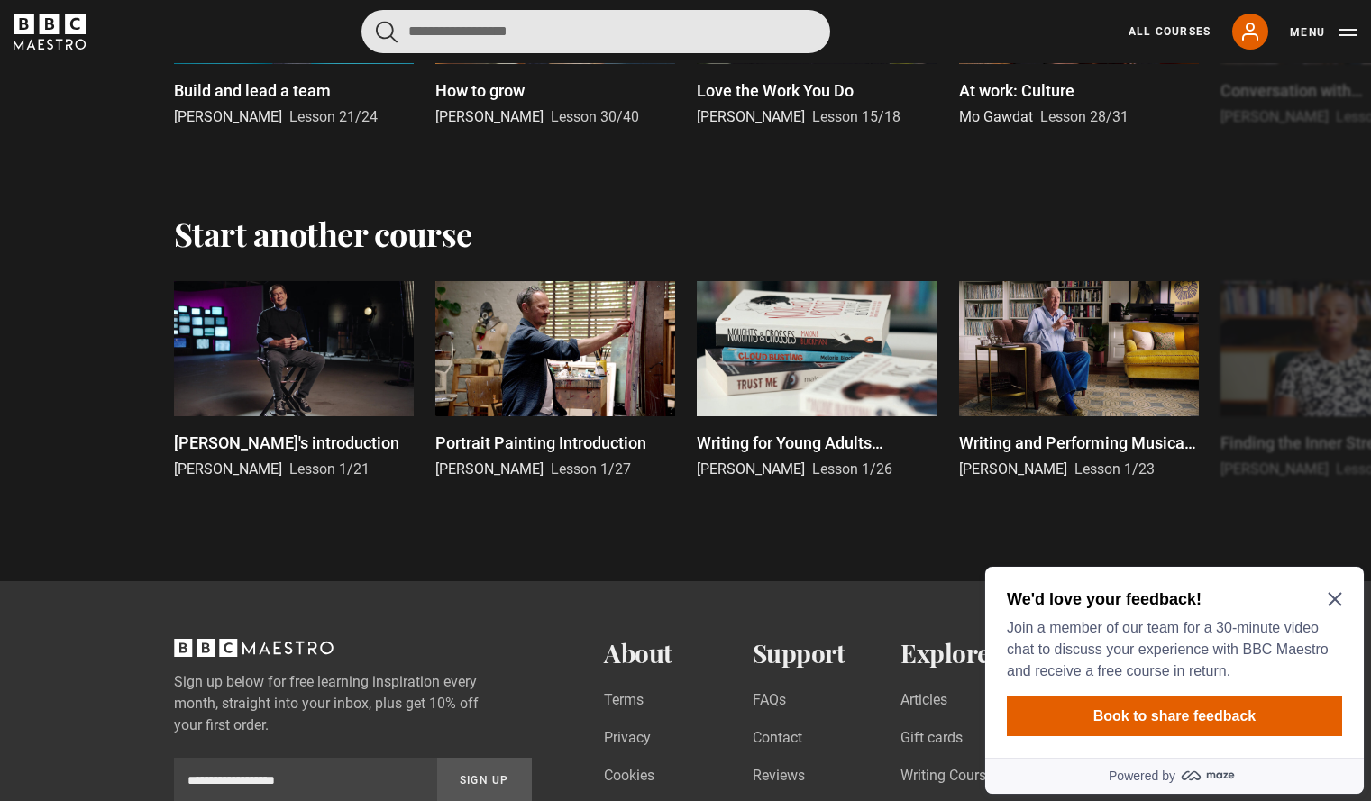
click at [679, 39] on input "Search" at bounding box center [595, 31] width 469 height 43
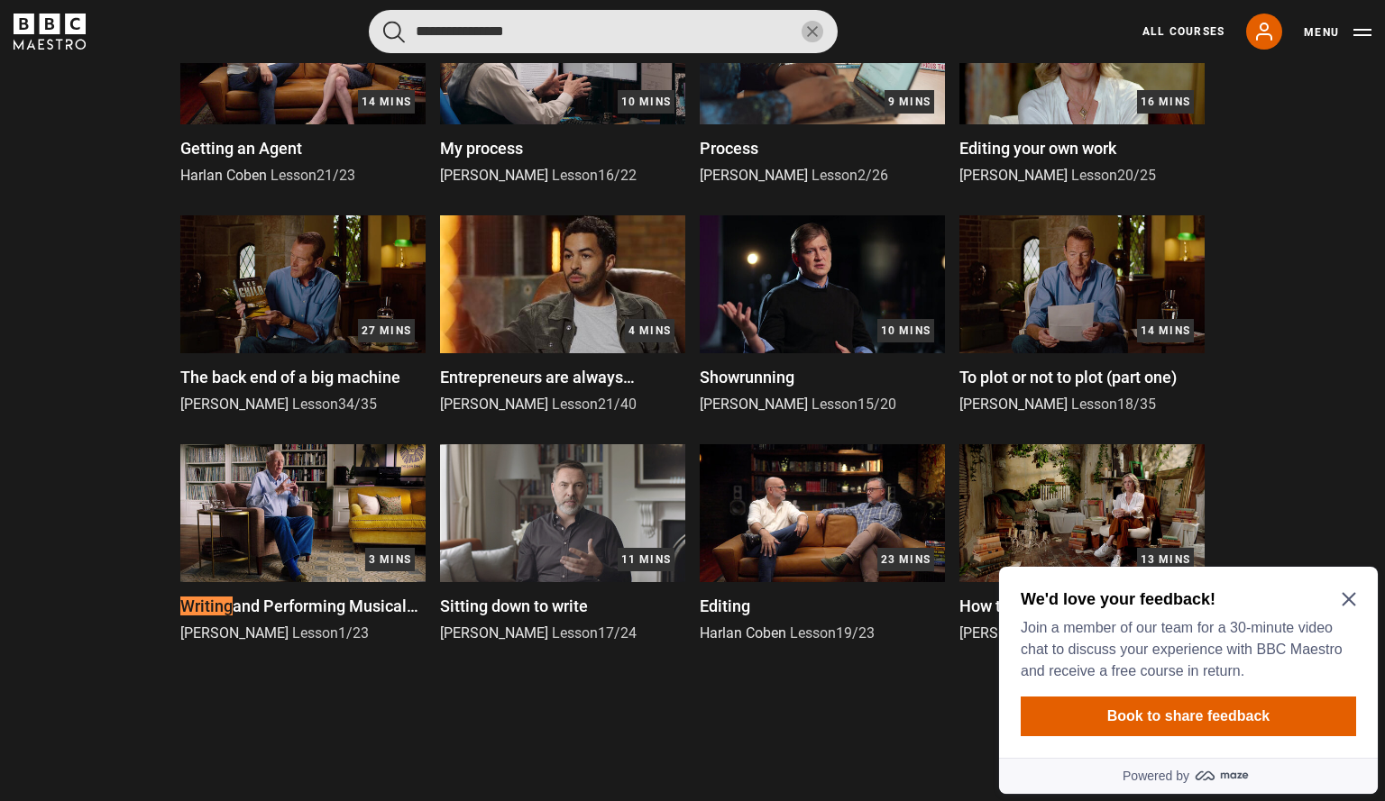
scroll to position [1127, 0]
type input "**********"
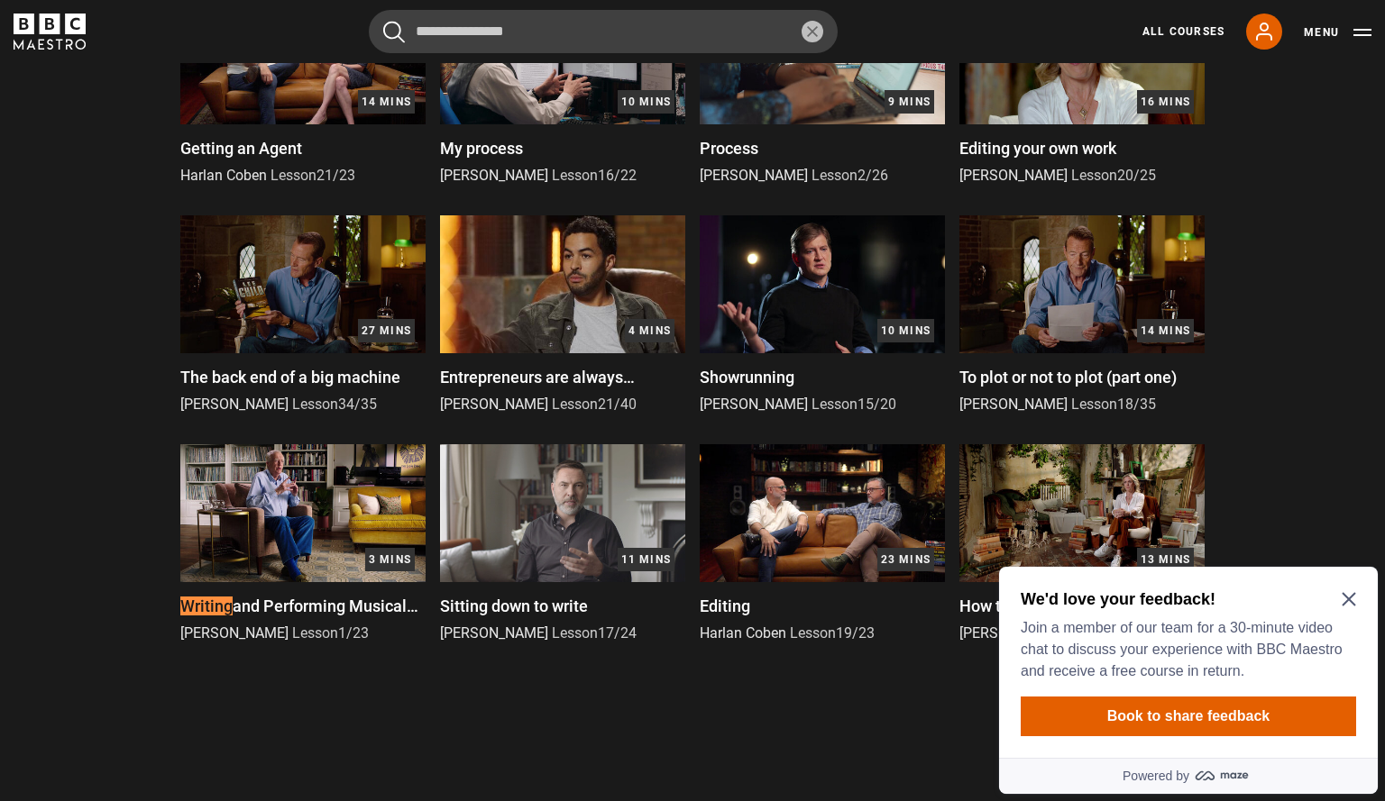
click at [1349, 594] on icon "Close Maze Prompt" at bounding box center [1348, 599] width 14 height 14
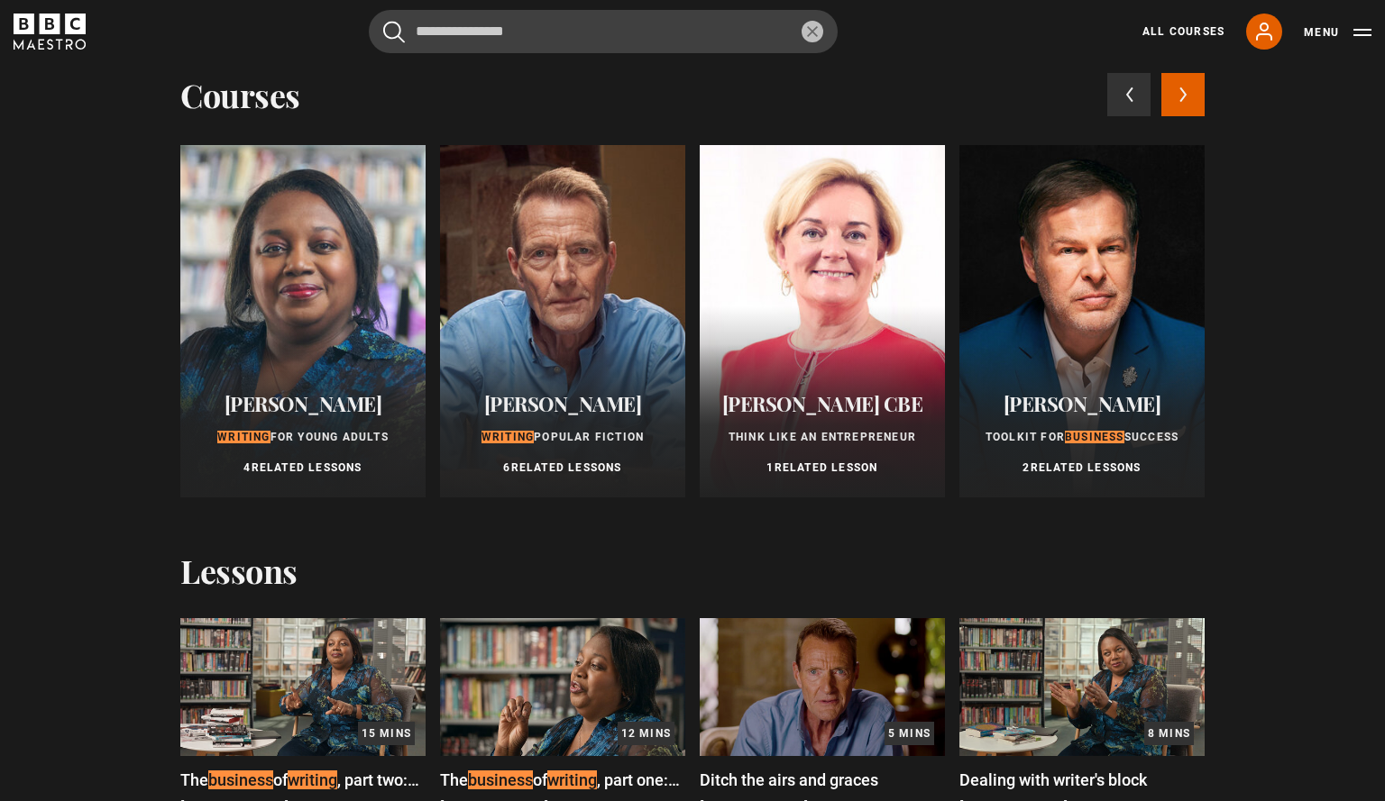
scroll to position [32, 0]
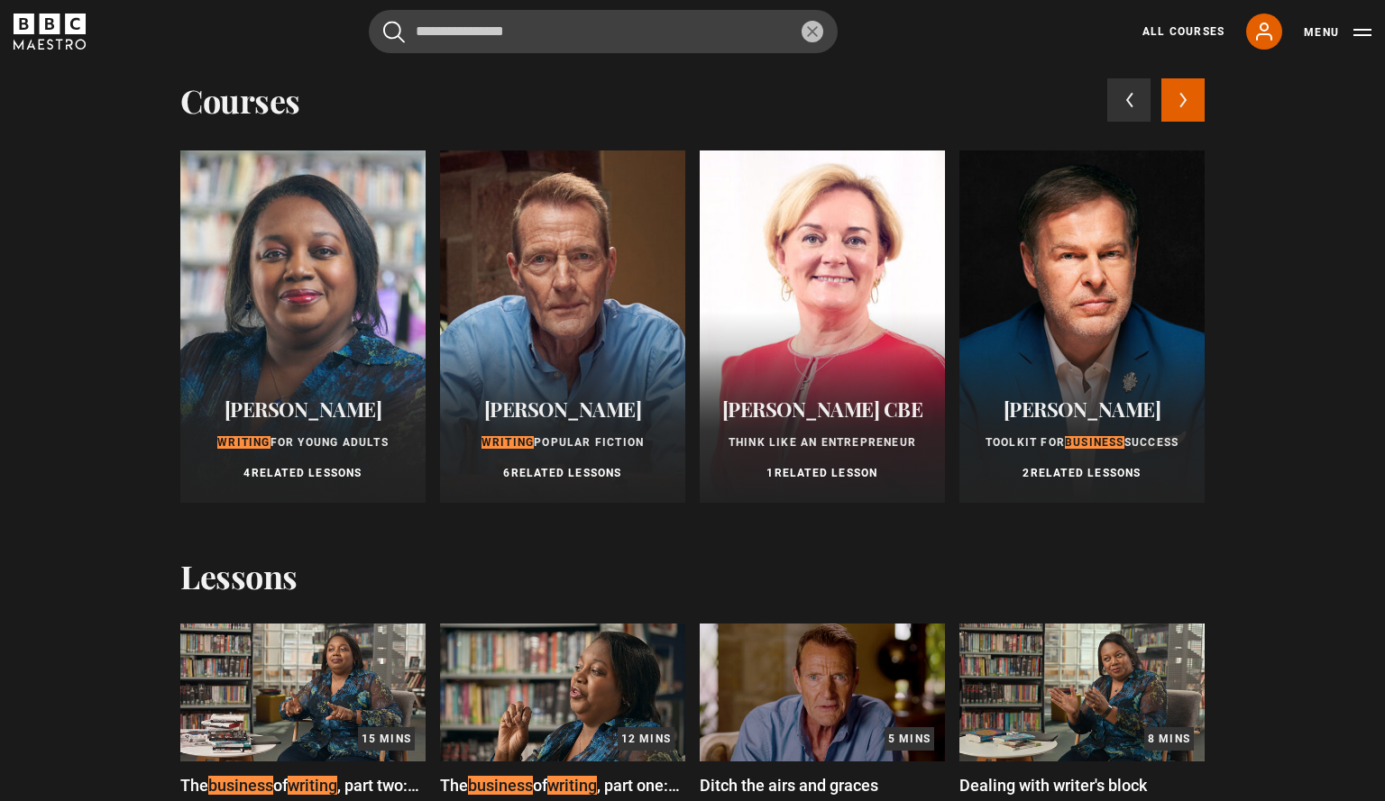
click at [1120, 379] on div "Peter Jones Toolkit for Business Success 2 Related Lessons" at bounding box center [1081, 440] width 245 height 126
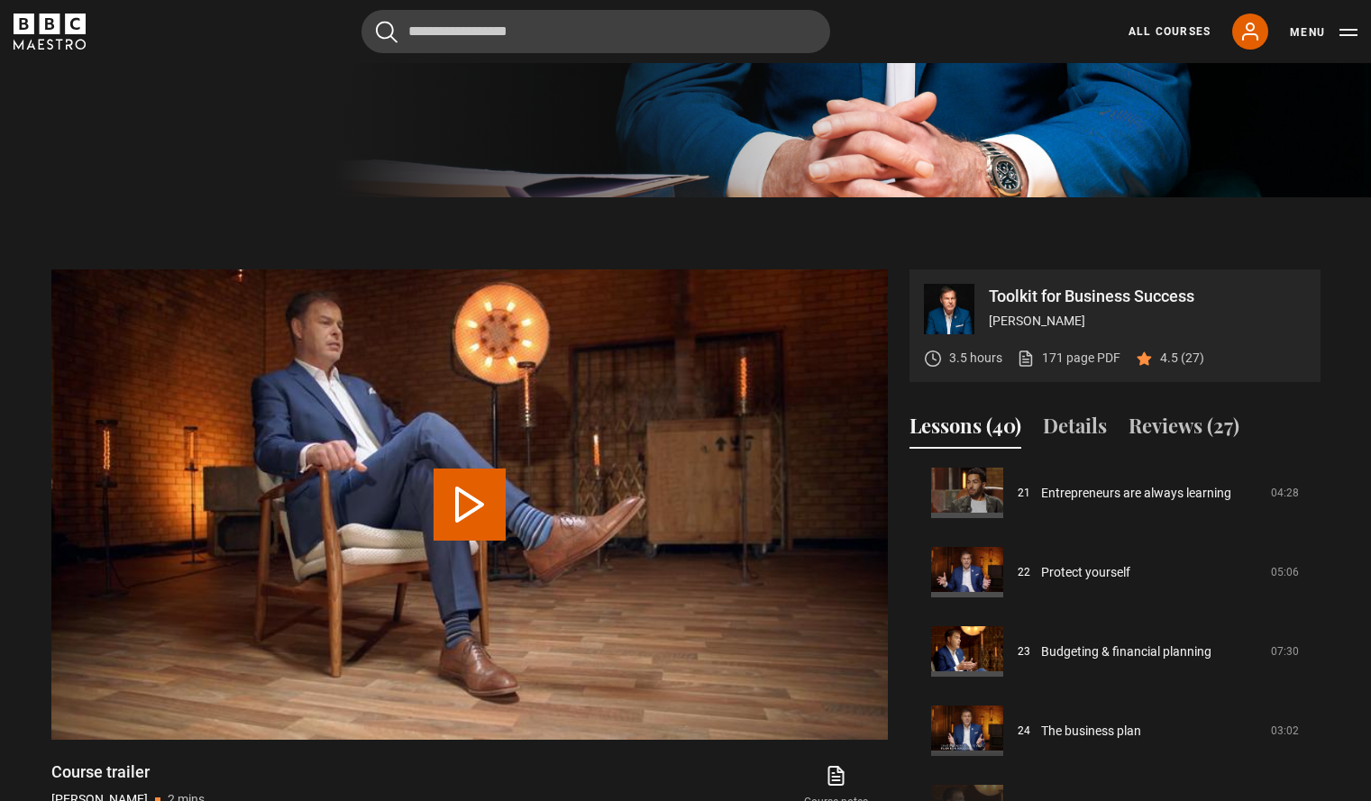
scroll to position [1952, 0]
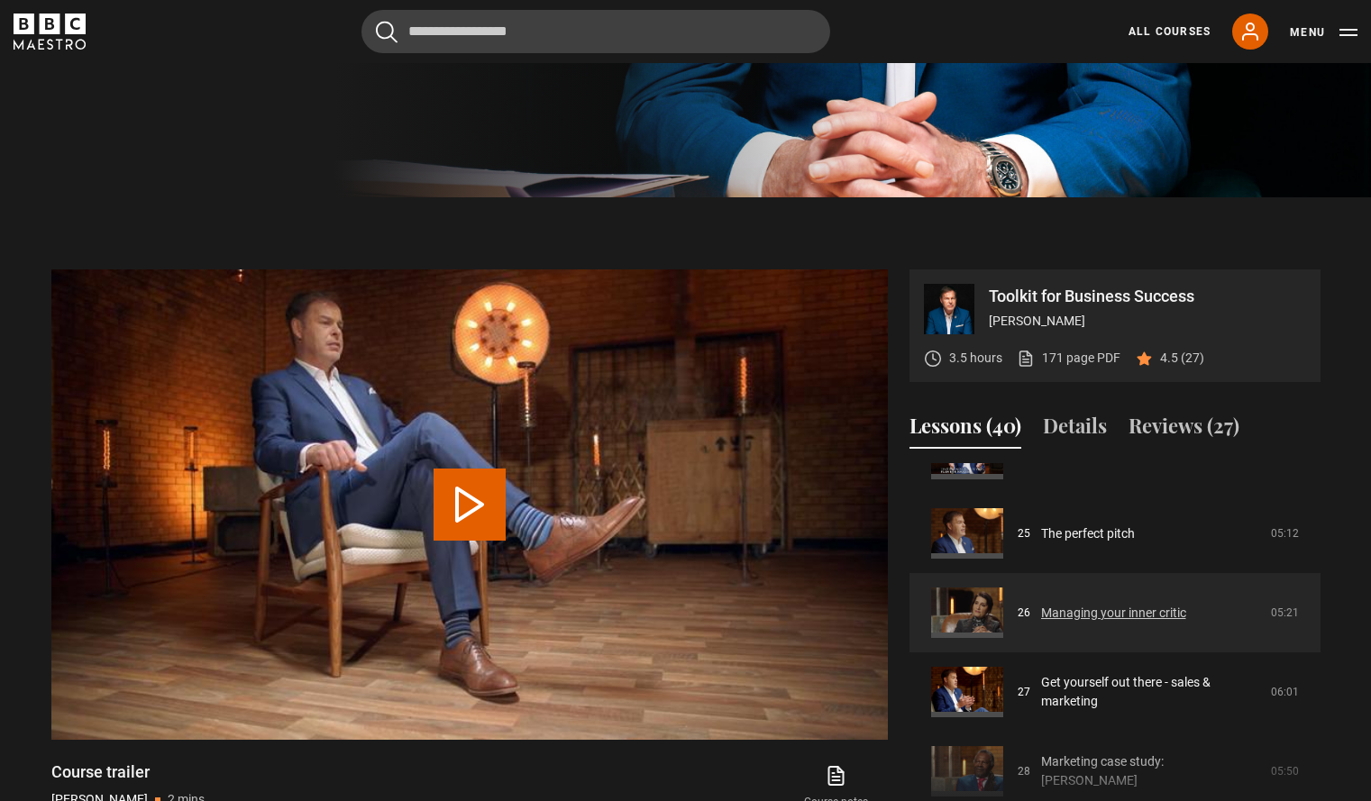
click at [1041, 604] on link "Managing your inner critic" at bounding box center [1113, 613] width 145 height 19
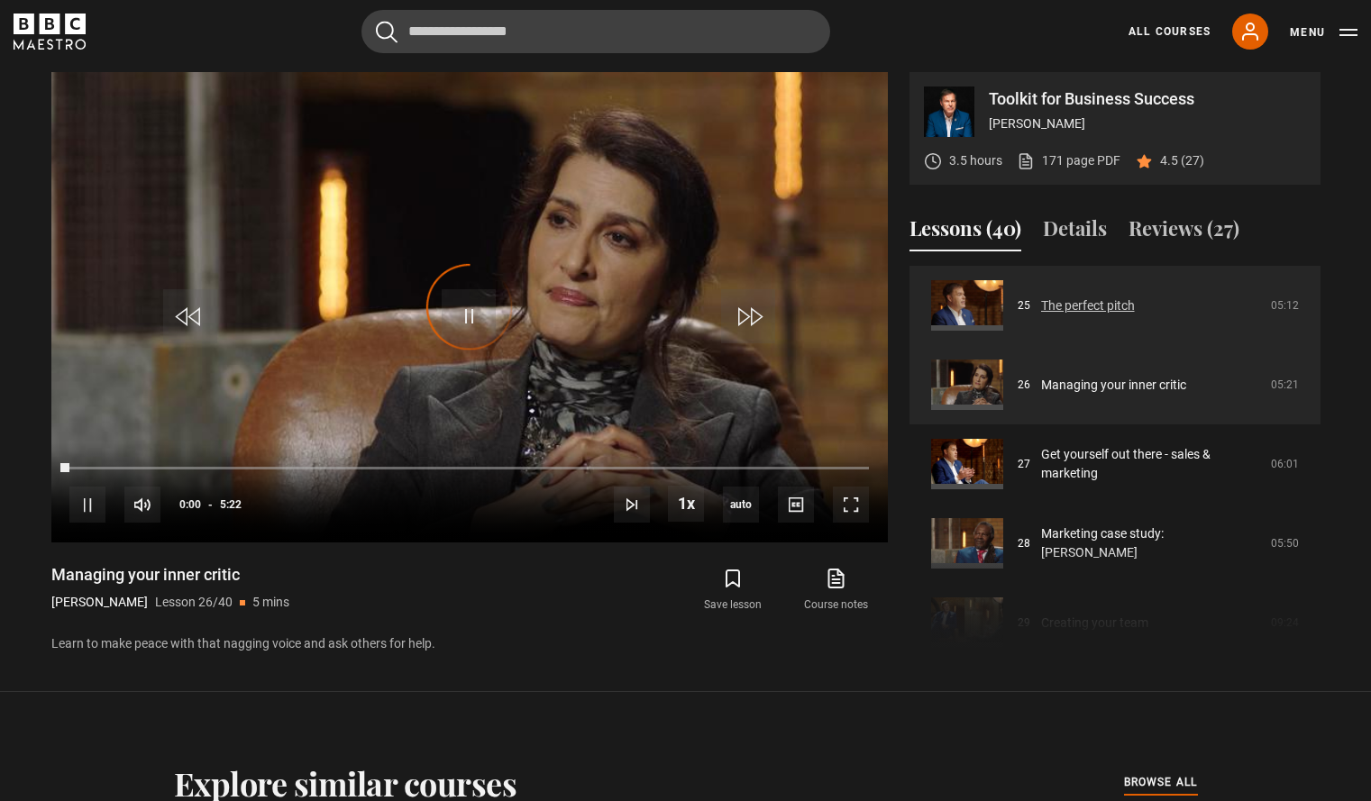
click at [1041, 306] on link "The perfect pitch" at bounding box center [1088, 306] width 94 height 19
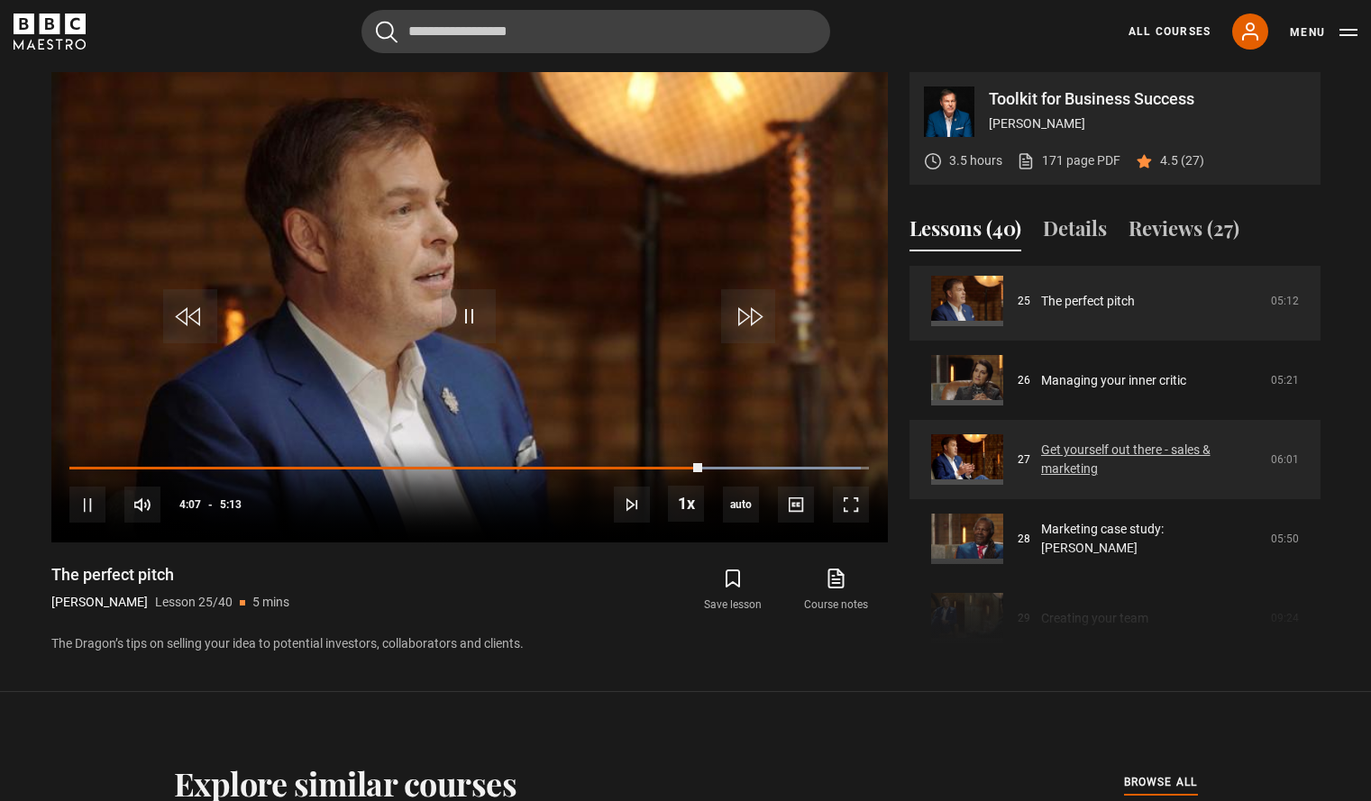
scroll to position [1988, 0]
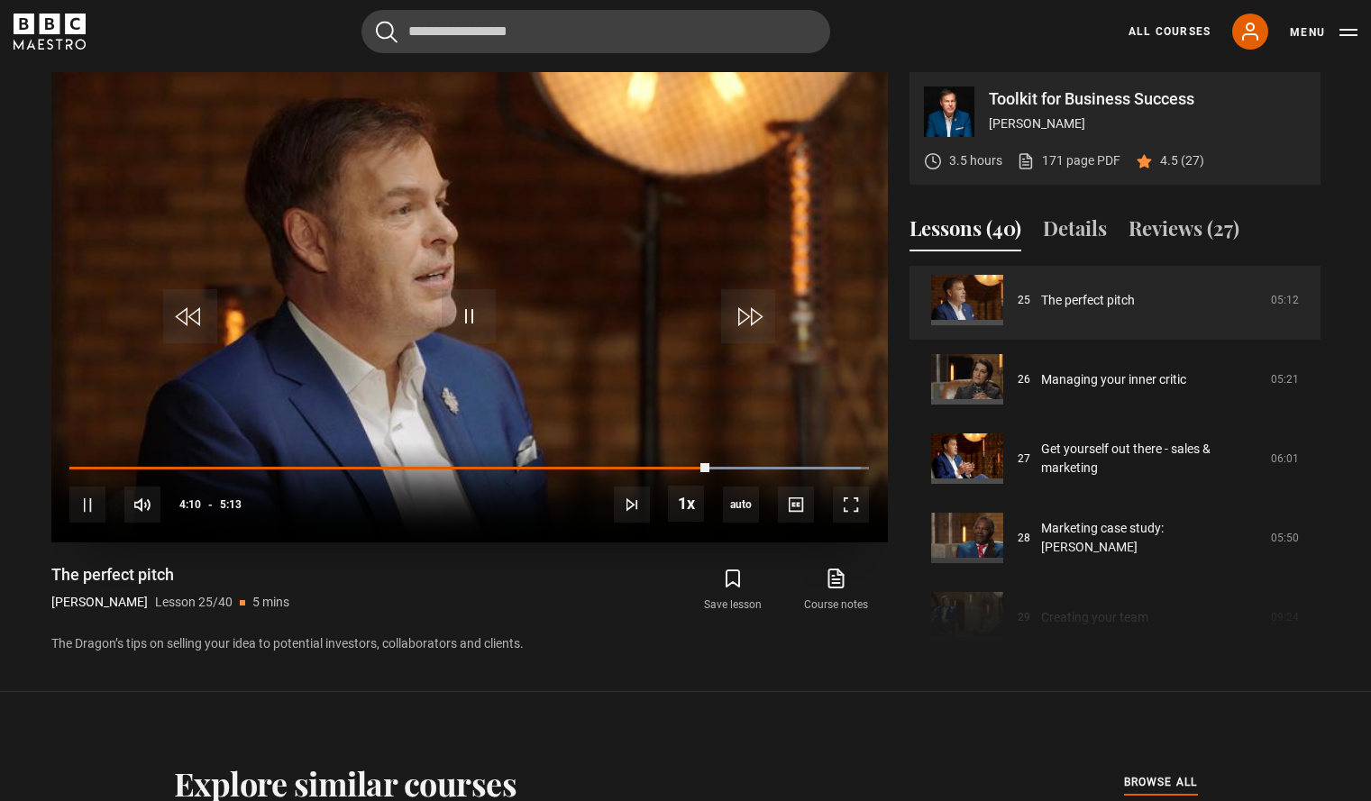
click at [599, 379] on video "Video Player" at bounding box center [469, 307] width 836 height 471
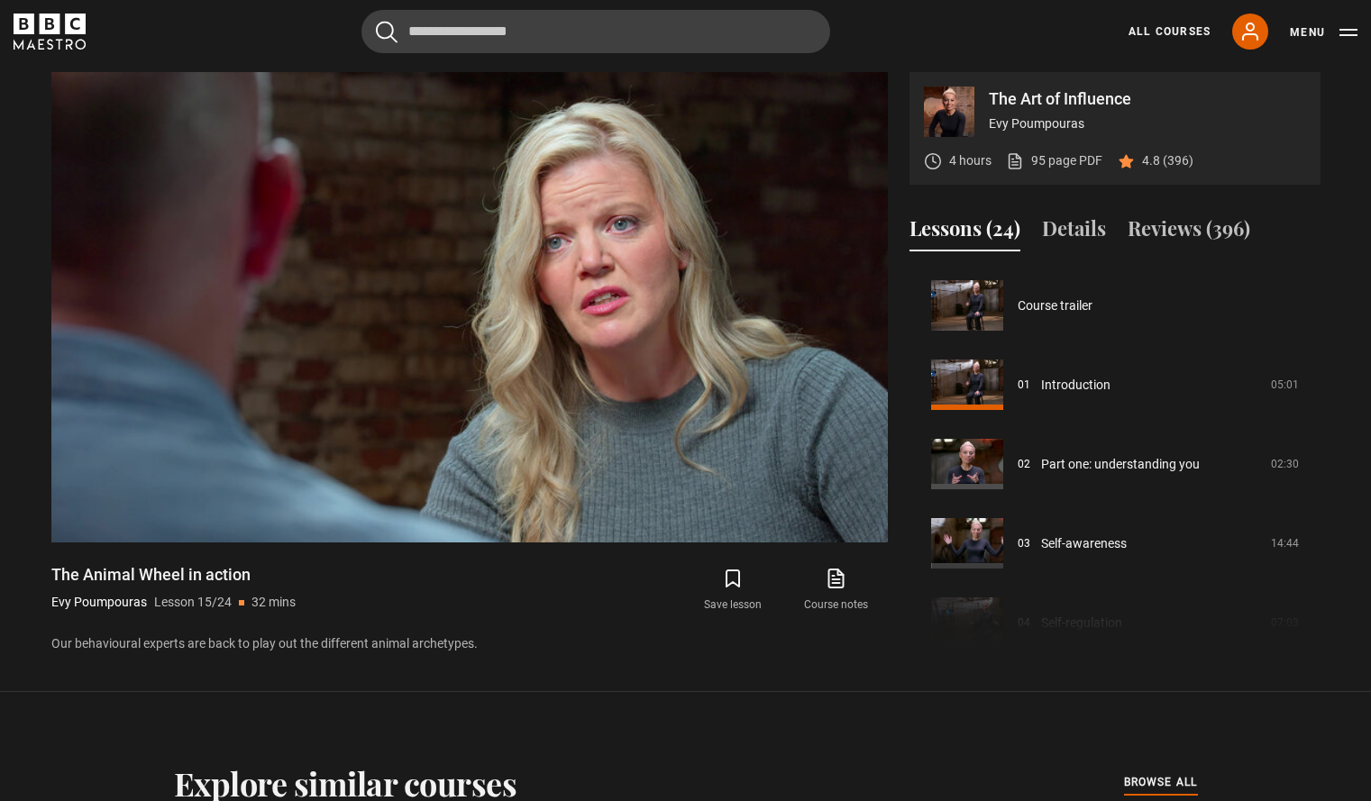
scroll to position [1111, 0]
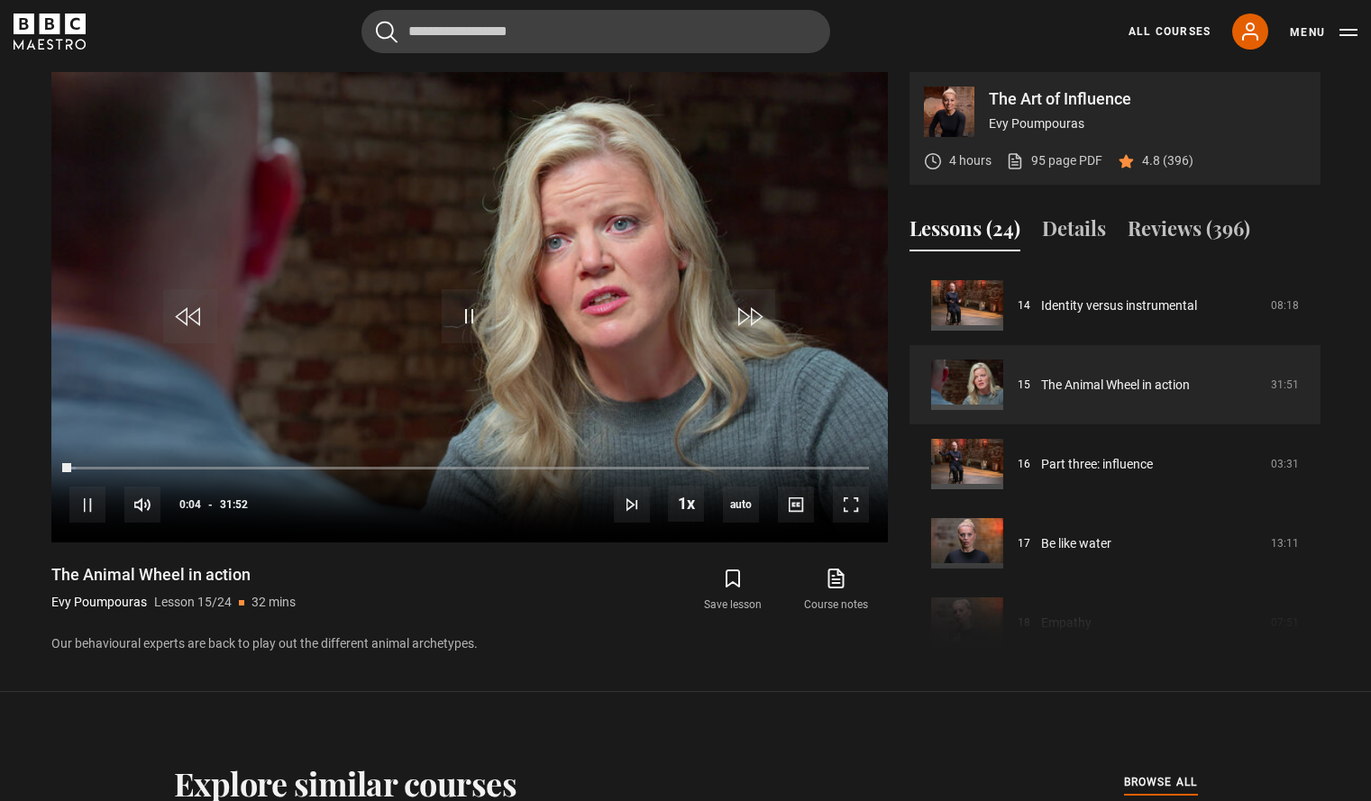
click at [114, 606] on p "Evy Poumpouras" at bounding box center [99, 602] width 96 height 19
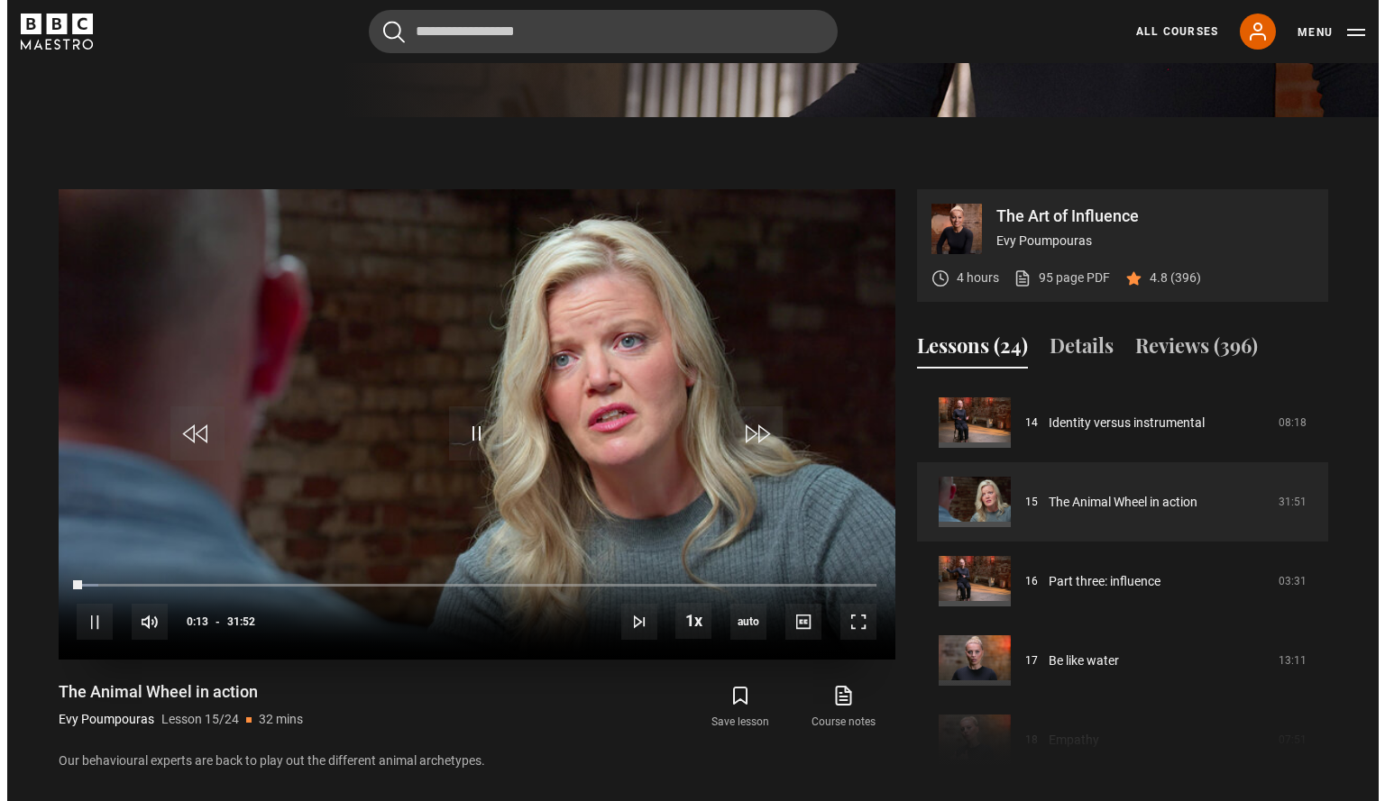
scroll to position [704, 0]
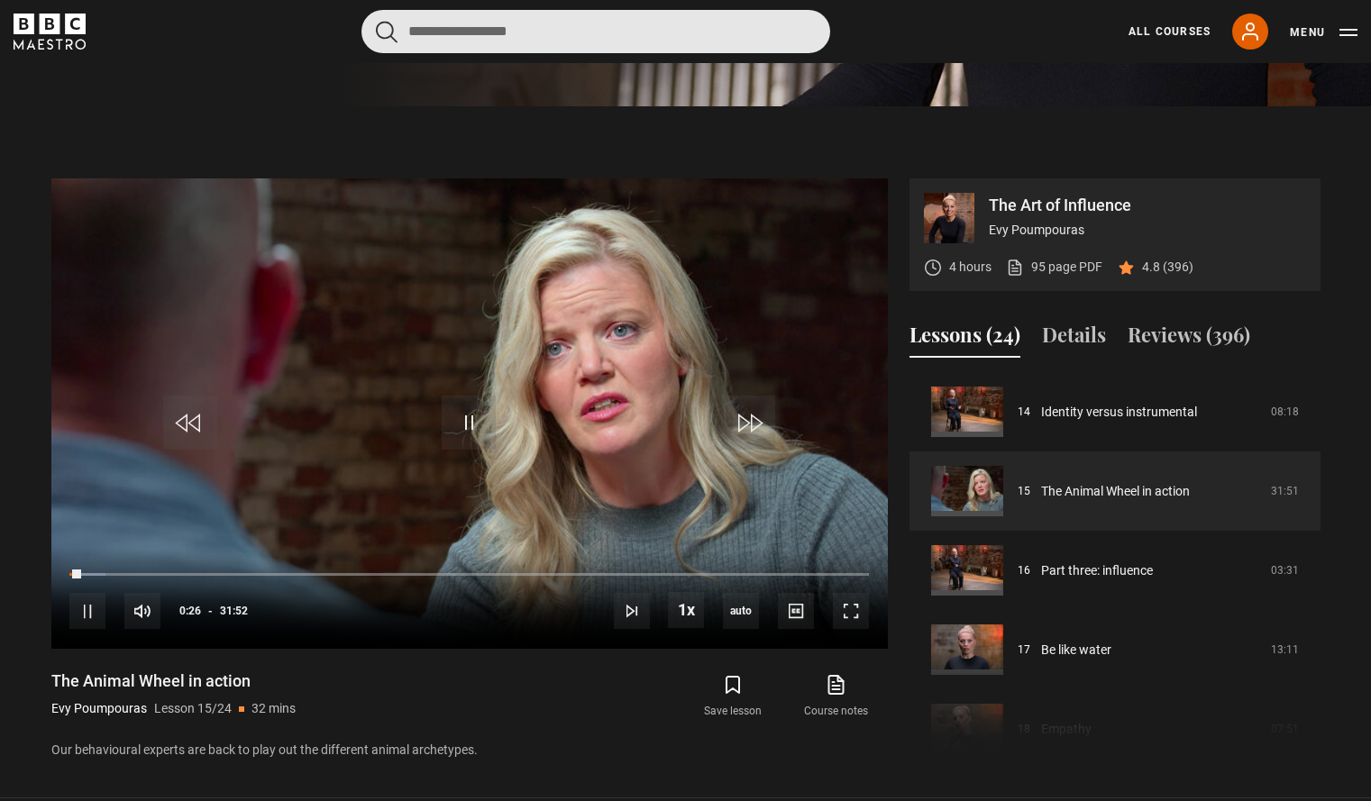
click at [693, 14] on input "Search" at bounding box center [595, 31] width 469 height 43
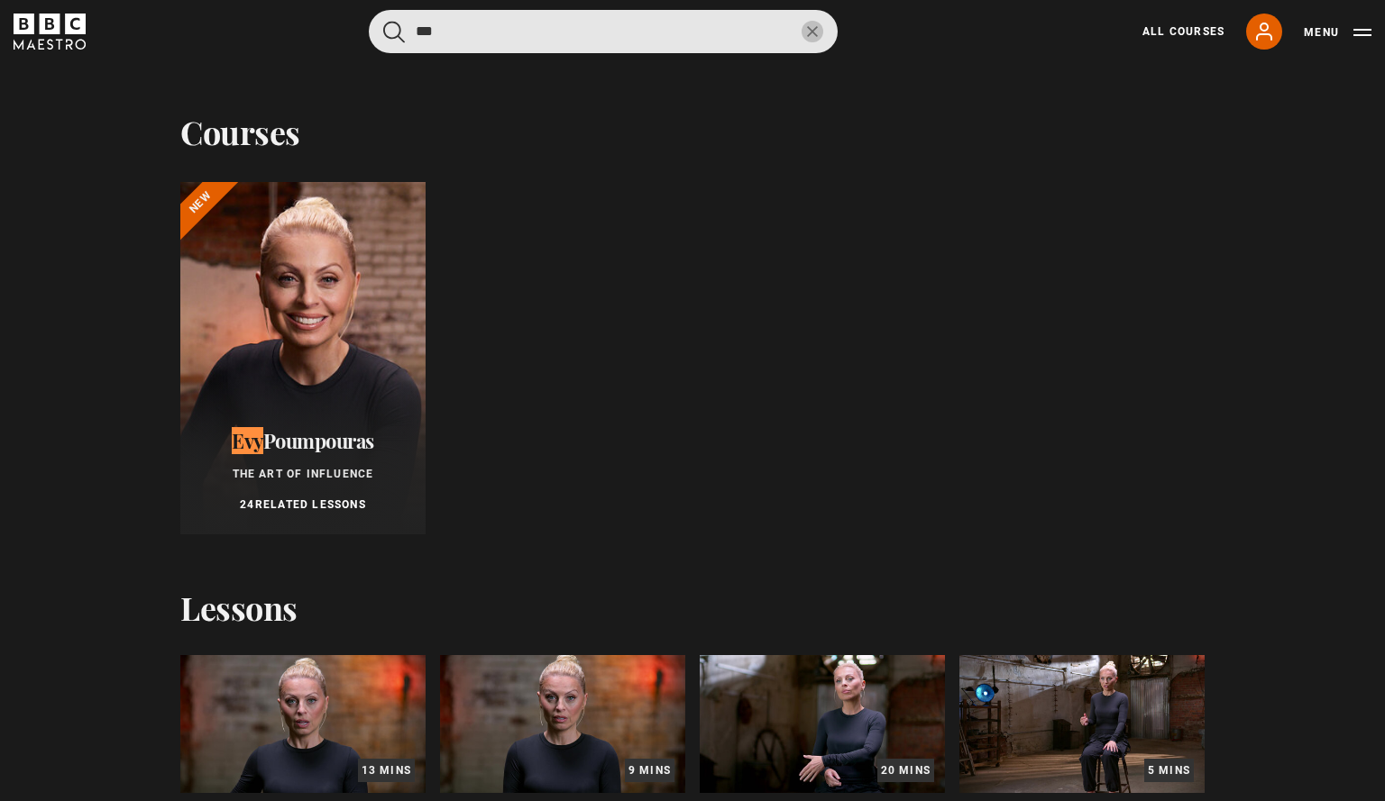
type input "***"
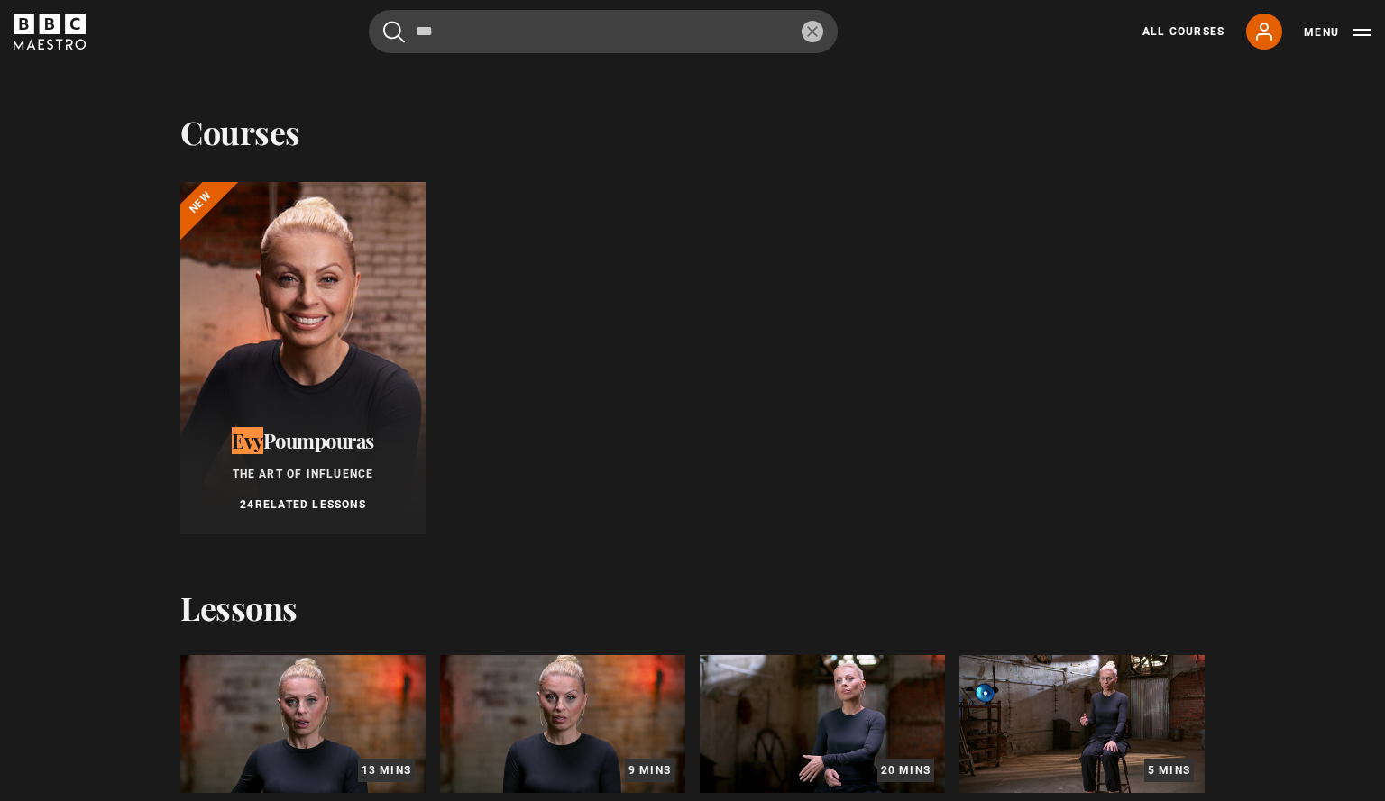
click at [276, 352] on div at bounding box center [302, 358] width 245 height 352
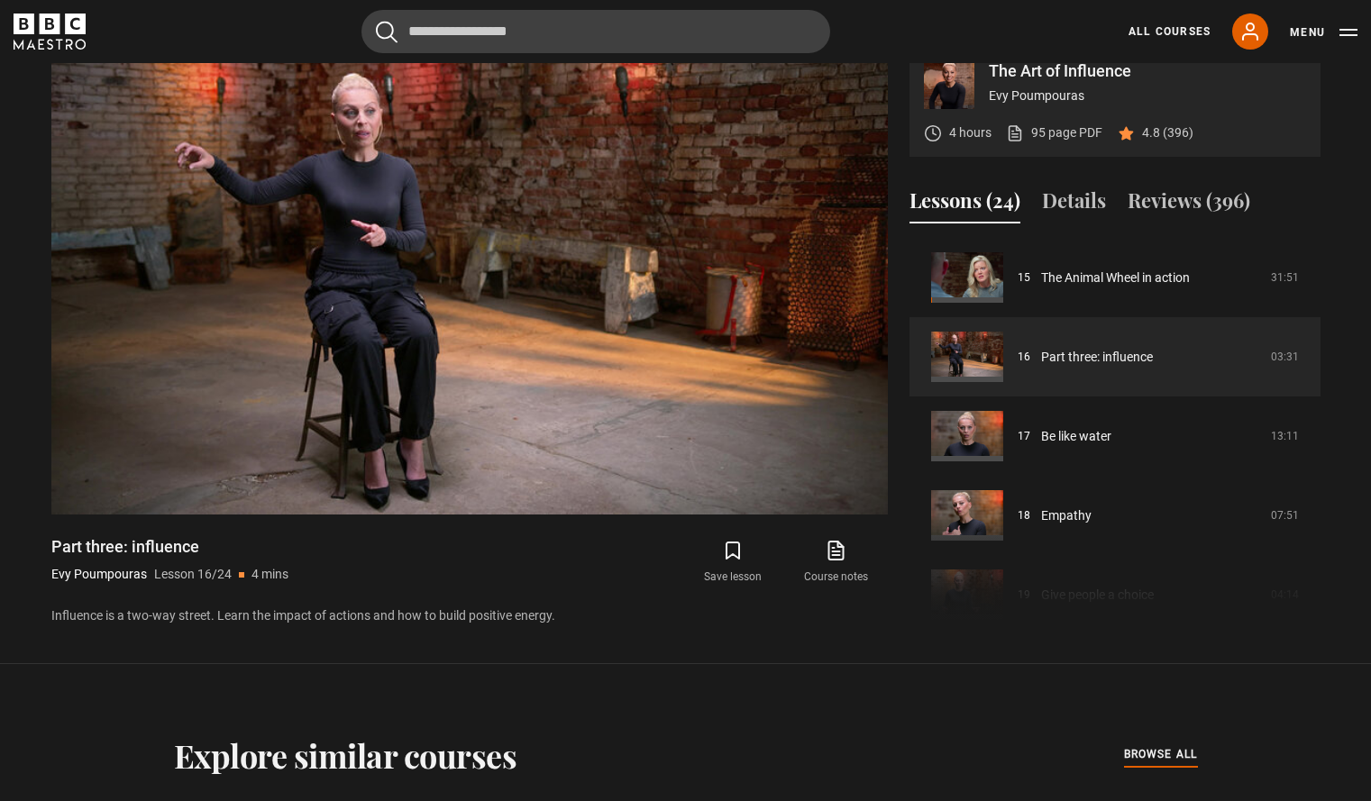
scroll to position [836, 0]
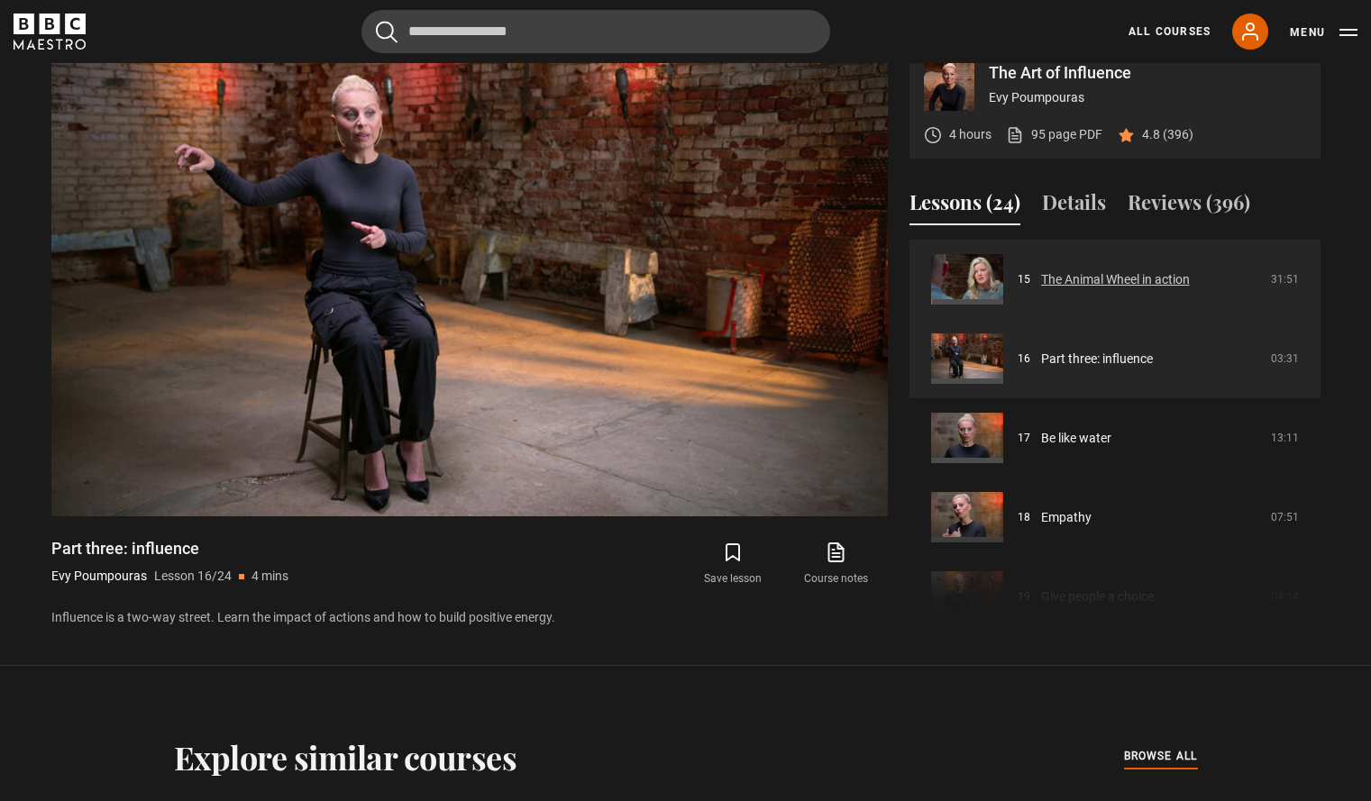
click at [1074, 289] on link "The Animal Wheel in action" at bounding box center [1115, 279] width 149 height 19
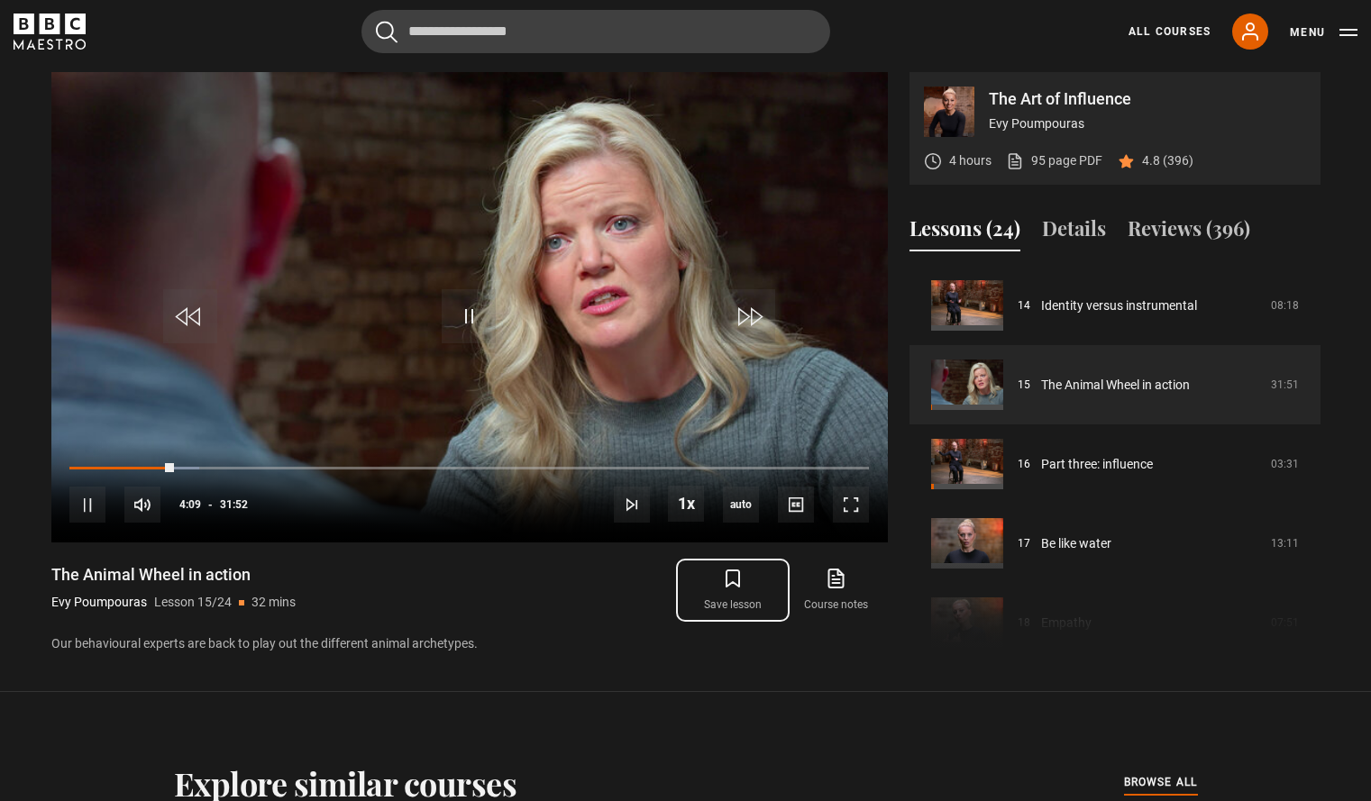
click at [729, 579] on icon "submit" at bounding box center [733, 579] width 22 height 22
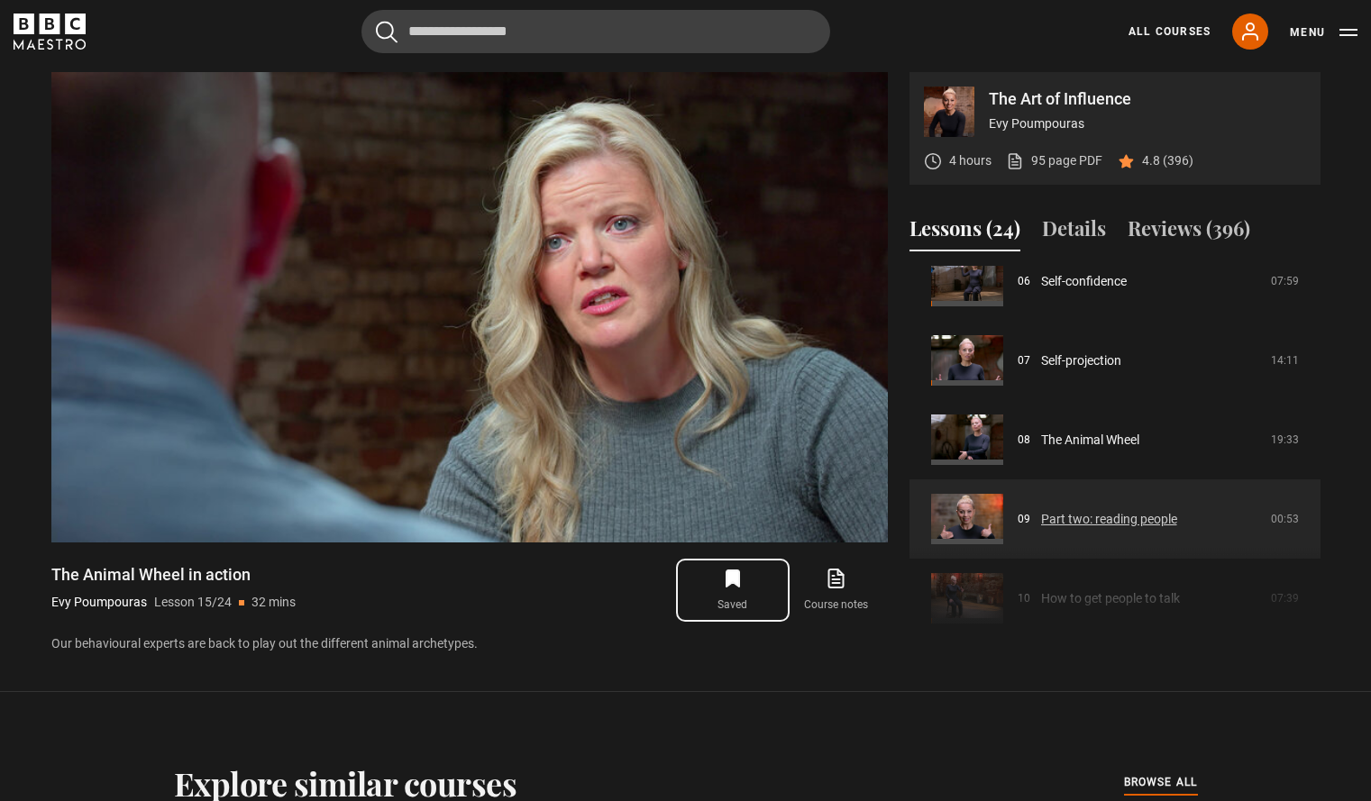
scroll to position [499, 0]
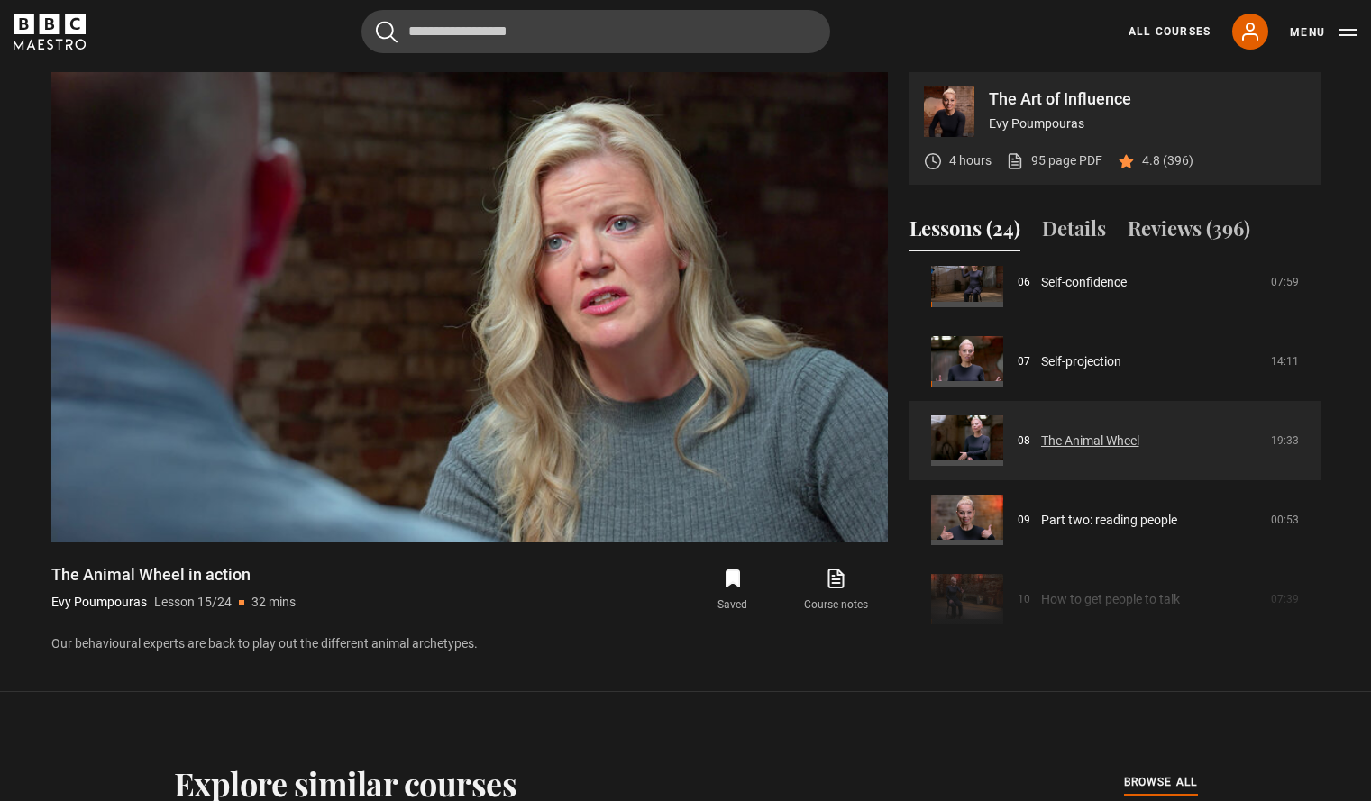
click at [1041, 432] on link "The Animal Wheel" at bounding box center [1090, 441] width 98 height 19
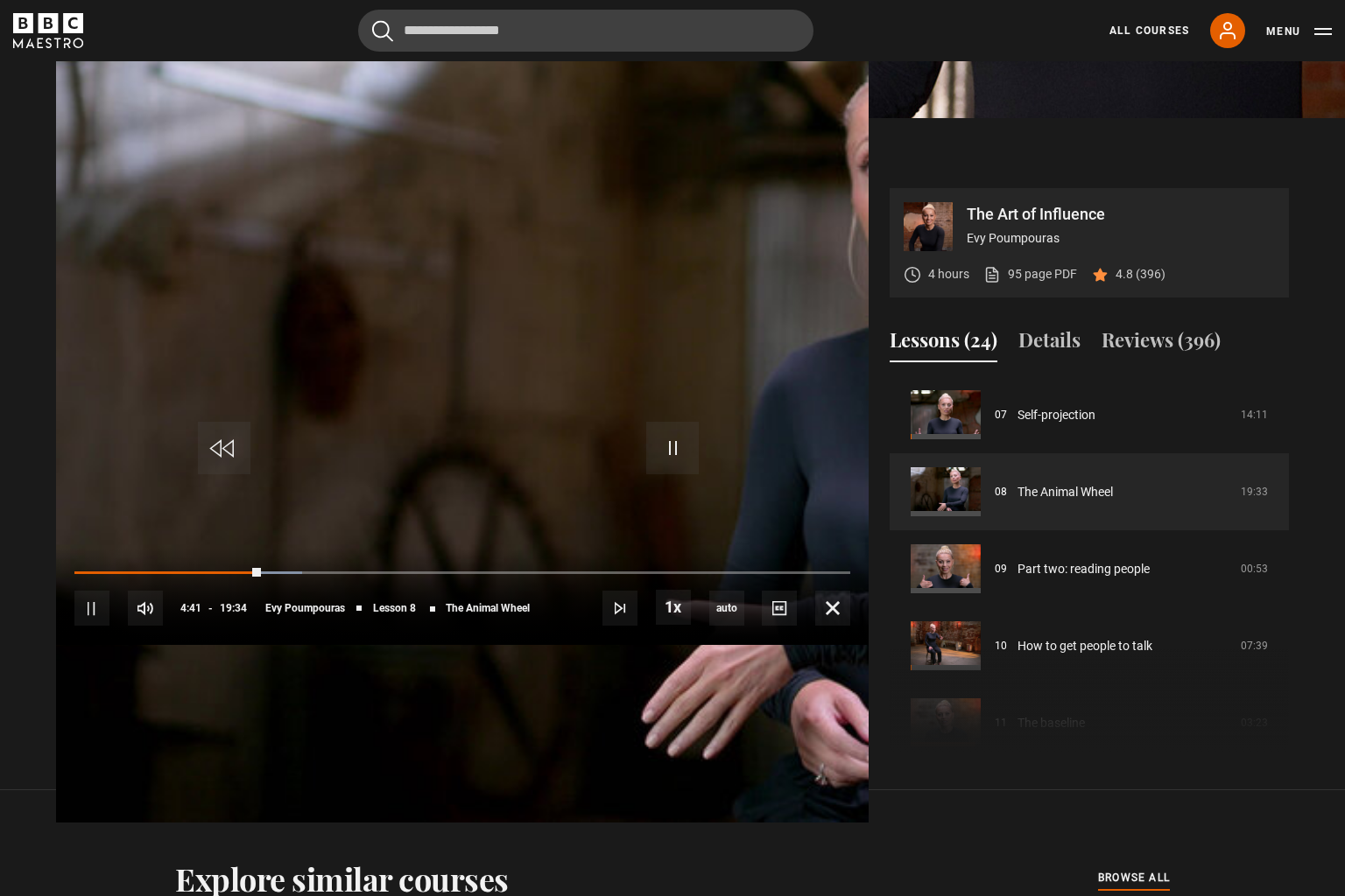
click at [608, 650] on video "Video Player" at bounding box center [462, 416] width 812 height 812
click at [750, 462] on video "Video Player" at bounding box center [462, 416] width 812 height 812
click at [348, 575] on div "Loaded : 33.25% 05:01 05:28" at bounding box center [462, 572] width 776 height 5
click at [688, 459] on span "Video Player" at bounding box center [672, 448] width 52 height 52
click at [850, 625] on span "Video Player" at bounding box center [832, 608] width 35 height 35
